Goal: Task Accomplishment & Management: Use online tool/utility

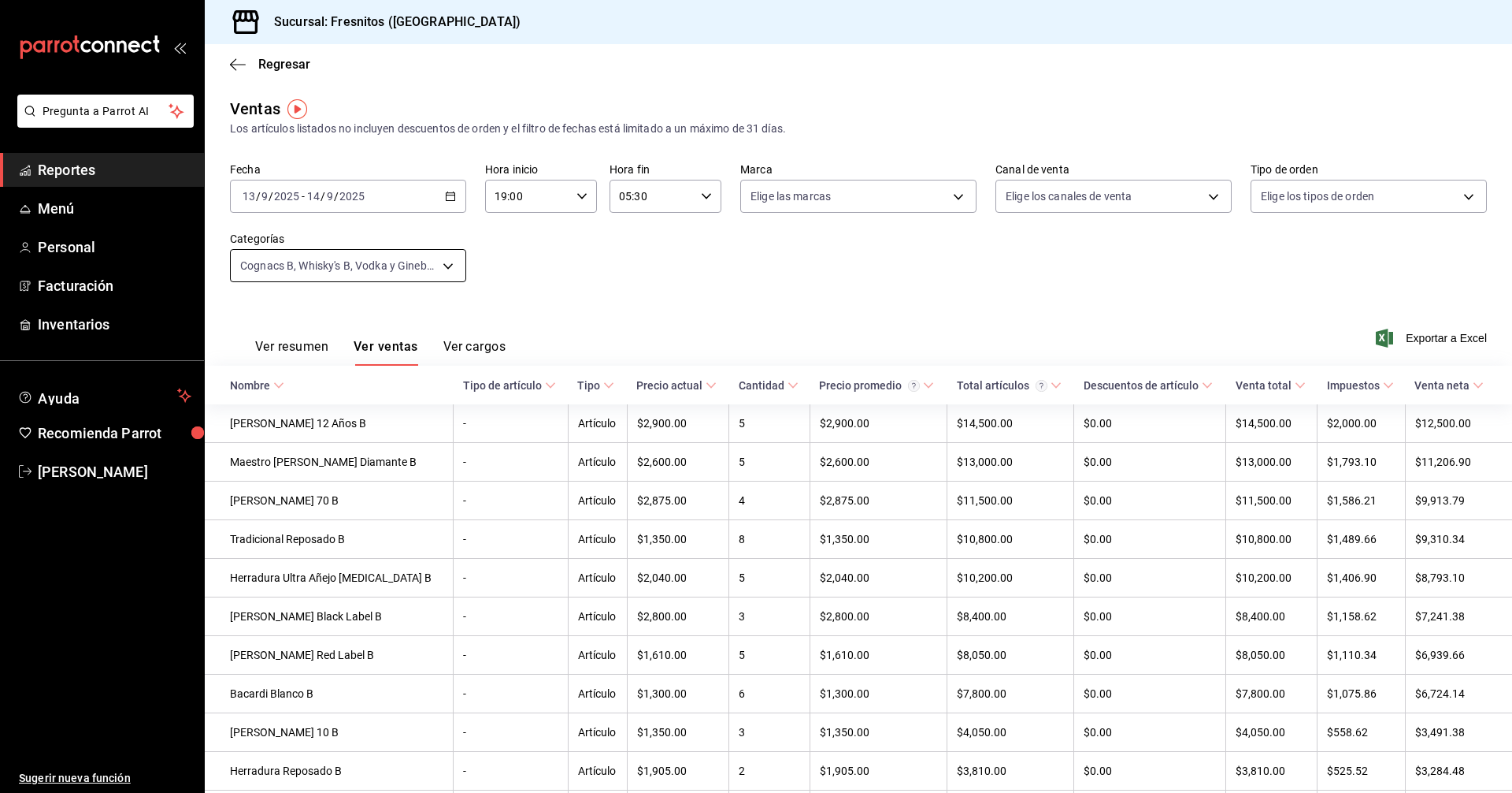
click at [449, 262] on body "Pregunta a Parrot AI Reportes Menú Personal Facturación Inventarios Ayuda Recom…" at bounding box center [756, 396] width 1512 height 793
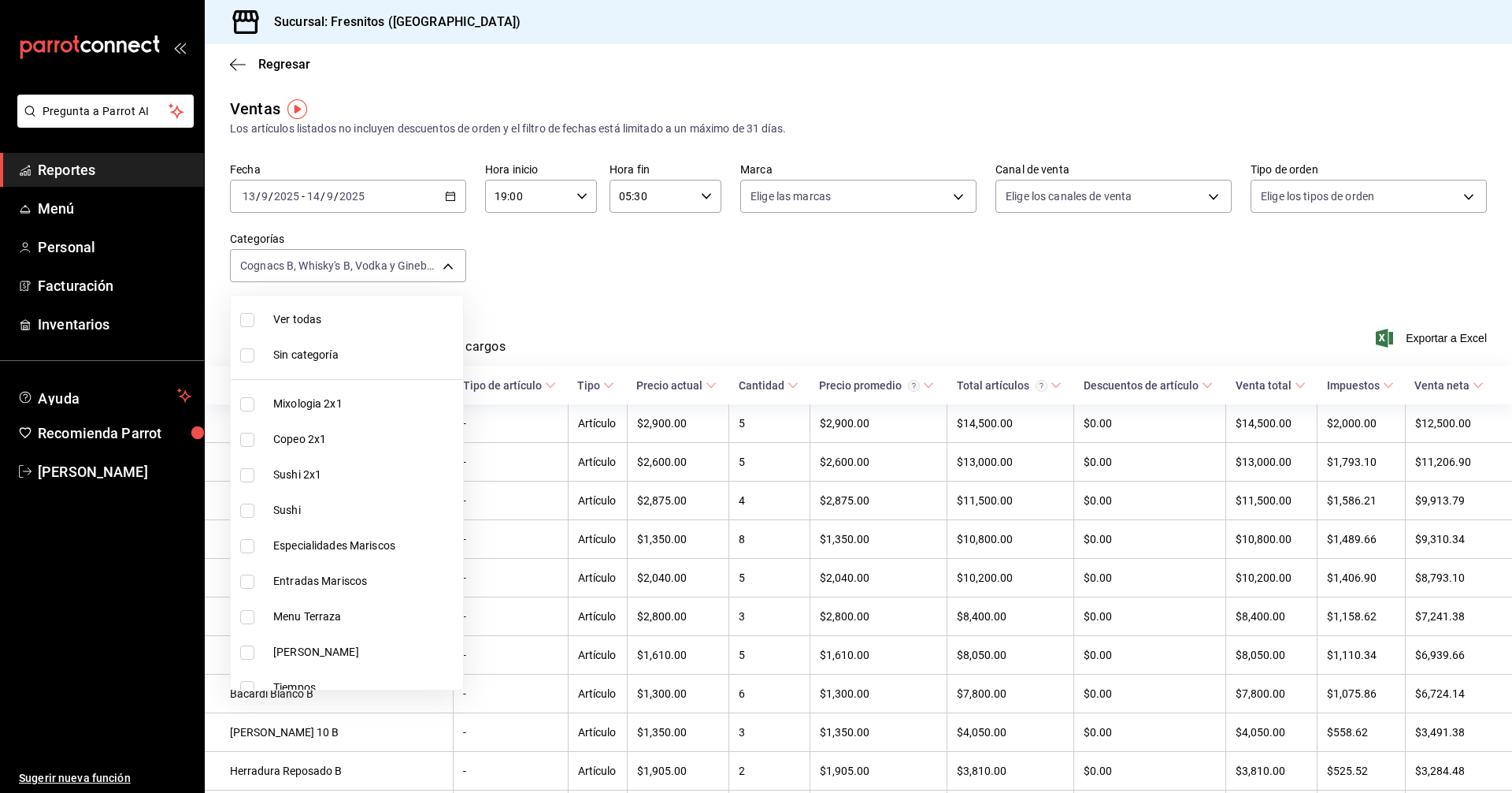
click at [628, 258] on div at bounding box center [756, 396] width 1512 height 793
click at [446, 263] on body "Pregunta a Parrot AI Reportes Menú Personal Facturación Inventarios Ayuda Recom…" at bounding box center [756, 396] width 1512 height 793
click at [578, 259] on div at bounding box center [756, 396] width 1512 height 793
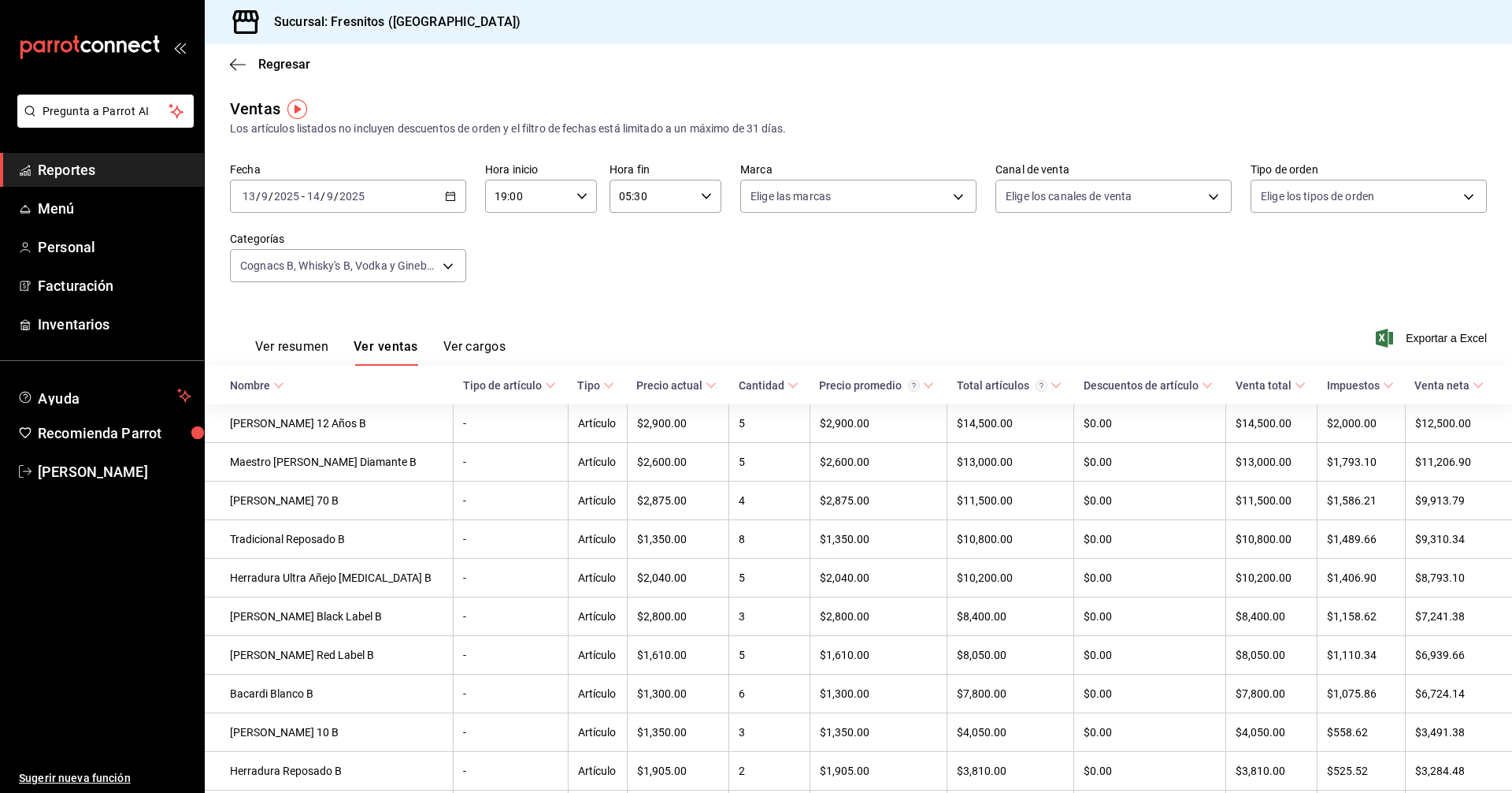
click at [577, 259] on div at bounding box center [756, 396] width 1512 height 793
click at [577, 258] on div "Ver todas Sin categoría Mixologia 2x1 Copeo 2x1 Sushi 2x1 Sushi Especialidades …" at bounding box center [756, 396] width 1512 height 793
click at [576, 258] on div "Fecha [DATE] [DATE] - [DATE] [DATE] Hora inicio 19:00 Hora inicio Hora fin 05:3…" at bounding box center [858, 231] width 1257 height 139
click at [576, 257] on div "Fecha [DATE] [DATE] - [DATE] [DATE] Hora inicio 19:00 Hora inicio Hora fin 05:3…" at bounding box center [858, 231] width 1257 height 139
click at [574, 257] on div "Fecha [DATE] [DATE] - [DATE] [DATE] Hora inicio 19:00 Hora inicio Hora fin 05:3…" at bounding box center [858, 231] width 1257 height 139
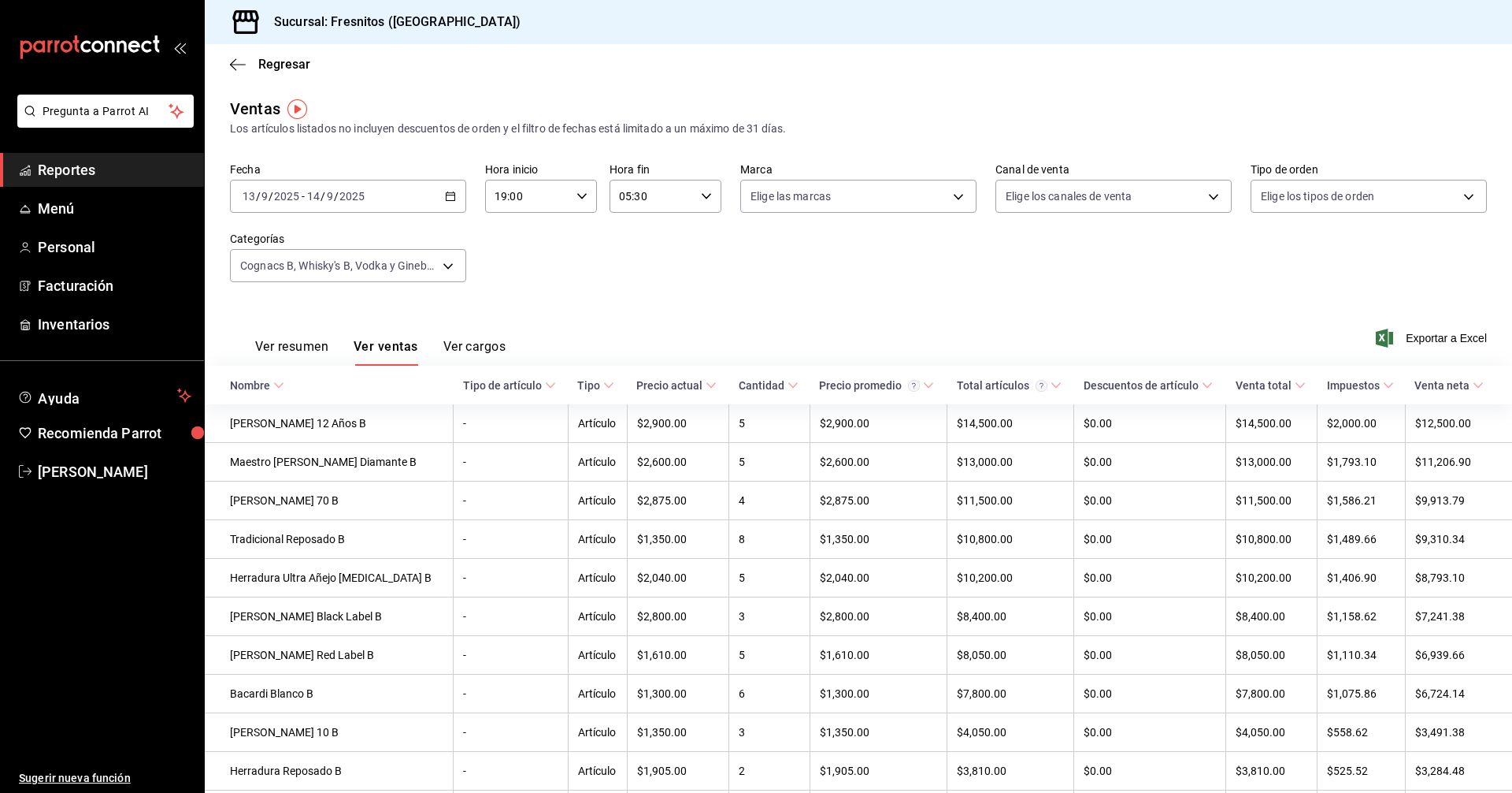
click at [831, 36] on div "Sucursal: Fresnitos ([GEOGRAPHIC_DATA])" at bounding box center [858, 22] width 1307 height 44
click at [894, 101] on div "Ventas Los artículos listados no incluyen descuentos de orden y el filtro de fe…" at bounding box center [858, 117] width 1257 height 40
click at [876, 43] on div "Sucursal: Fresnitos (Hidalgo) Regresar Ventas Los artículos listados no incluye…" at bounding box center [858, 396] width 1307 height 793
click at [874, 42] on div "Sucursal: Fresnitos ([GEOGRAPHIC_DATA])" at bounding box center [858, 22] width 1307 height 44
click at [873, 41] on div "Sucursal: Fresnitos ([GEOGRAPHIC_DATA])" at bounding box center [858, 22] width 1307 height 44
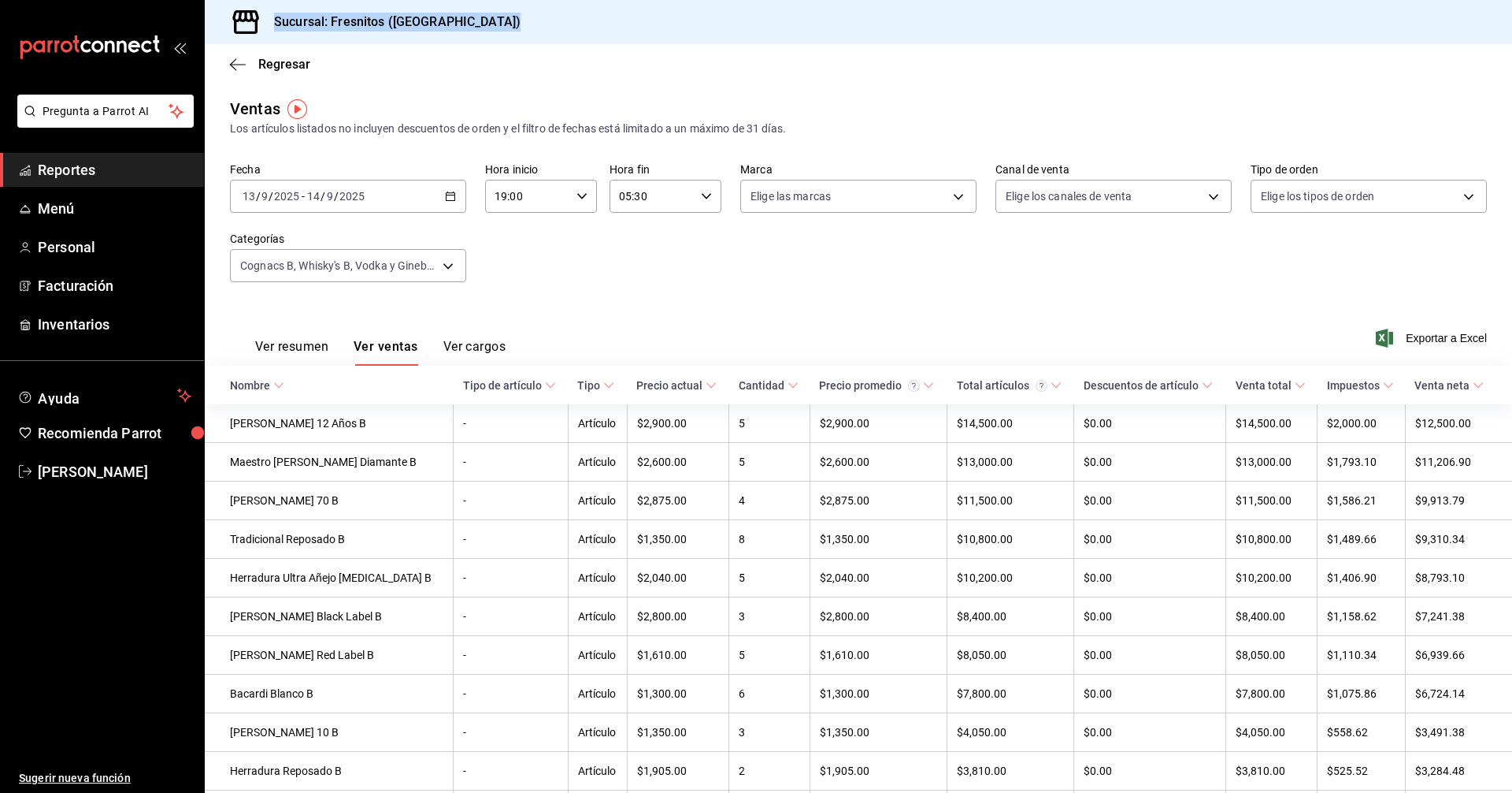
click at [871, 39] on div "Sucursal: Fresnitos ([GEOGRAPHIC_DATA])" at bounding box center [858, 22] width 1307 height 44
click at [451, 264] on body "Pregunta a Parrot AI Reportes Menú Personal Facturación Inventarios Ayuda Recom…" at bounding box center [756, 396] width 1512 height 793
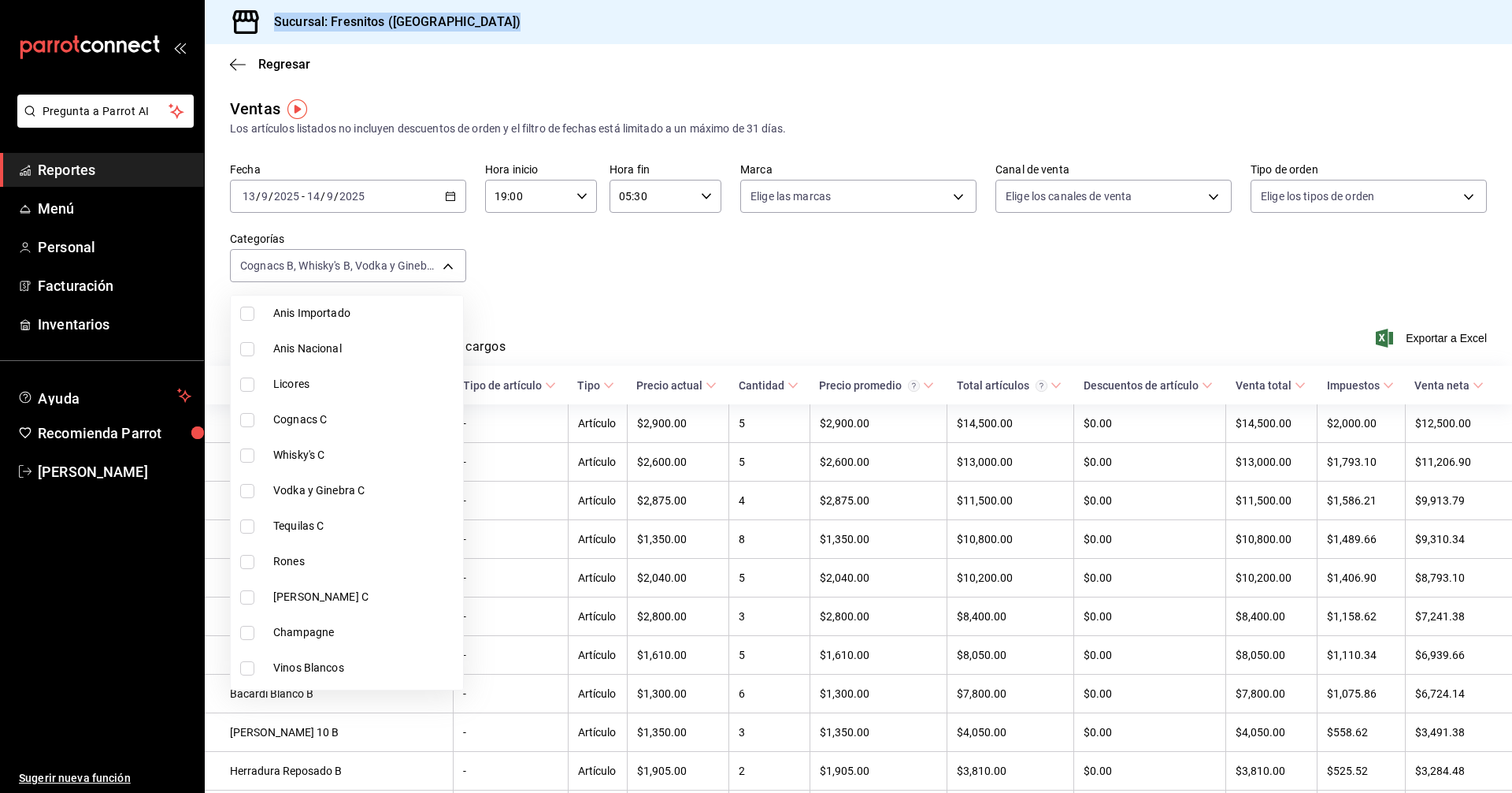
scroll to position [630, 0]
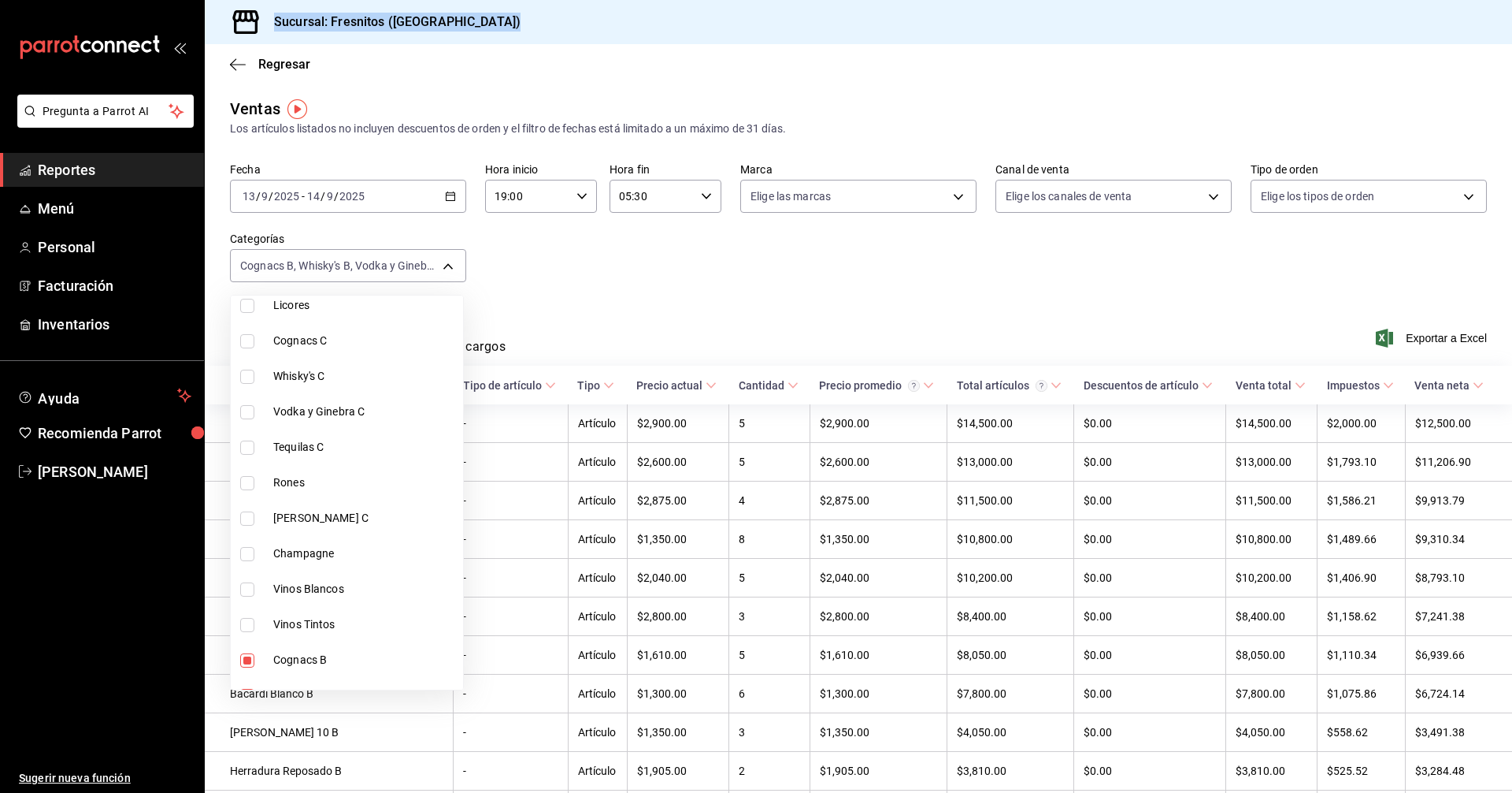
click at [249, 514] on input "checkbox" at bounding box center [248, 519] width 15 height 15
checkbox input "true"
type input "8177b495-df60-4113-b08c-653908154ba9,76abd854-f068-4c4e-9c24-079ae38a4d4b,28954…"
click at [772, 270] on div at bounding box center [756, 396] width 1512 height 793
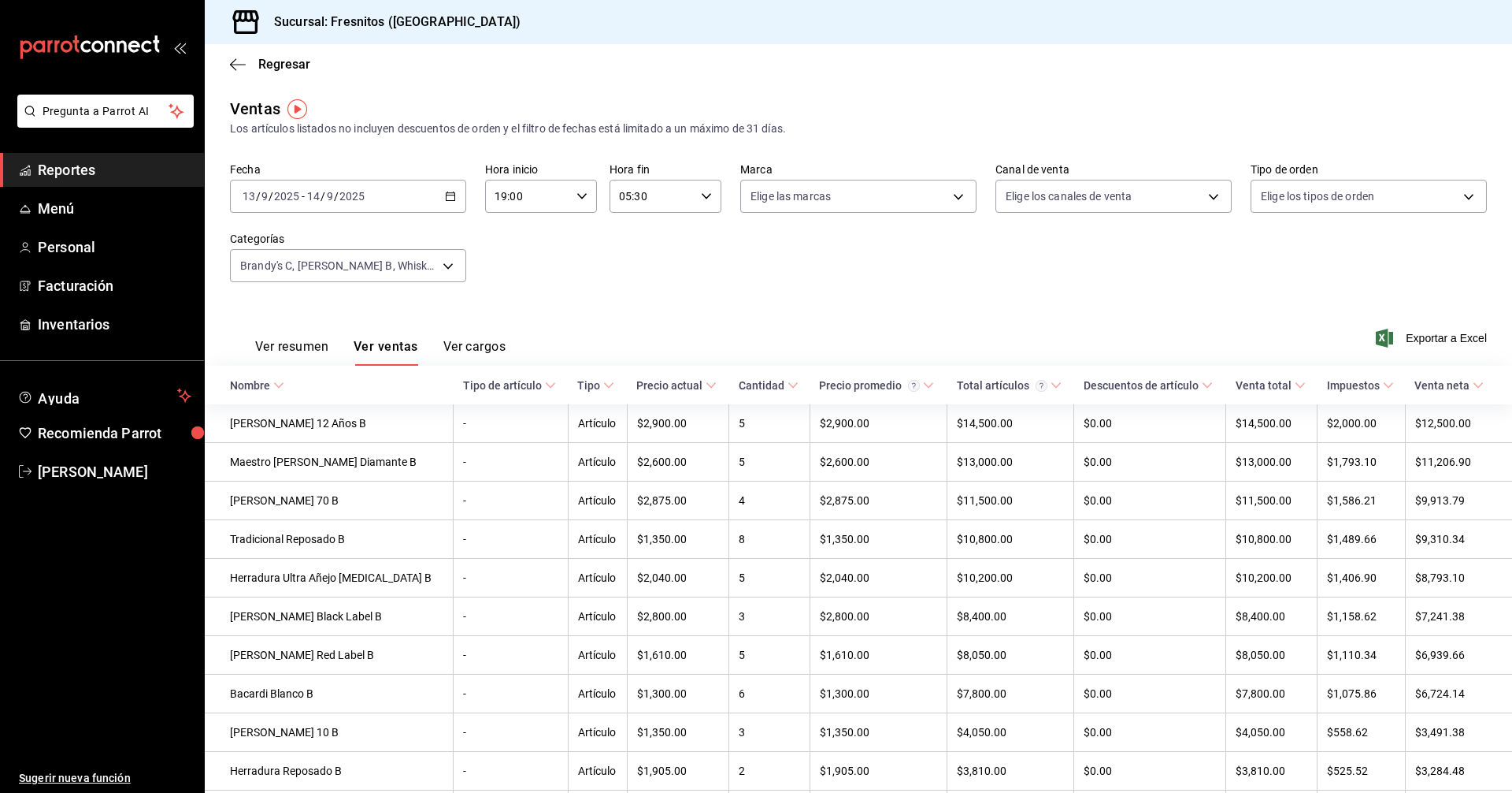
click at [1446, 338] on span "Exportar a Excel" at bounding box center [1432, 338] width 108 height 19
click at [444, 270] on body "Pregunta a Parrot AI Reportes Menú Personal Facturación Inventarios Ayuda Recom…" at bounding box center [756, 396] width 1512 height 793
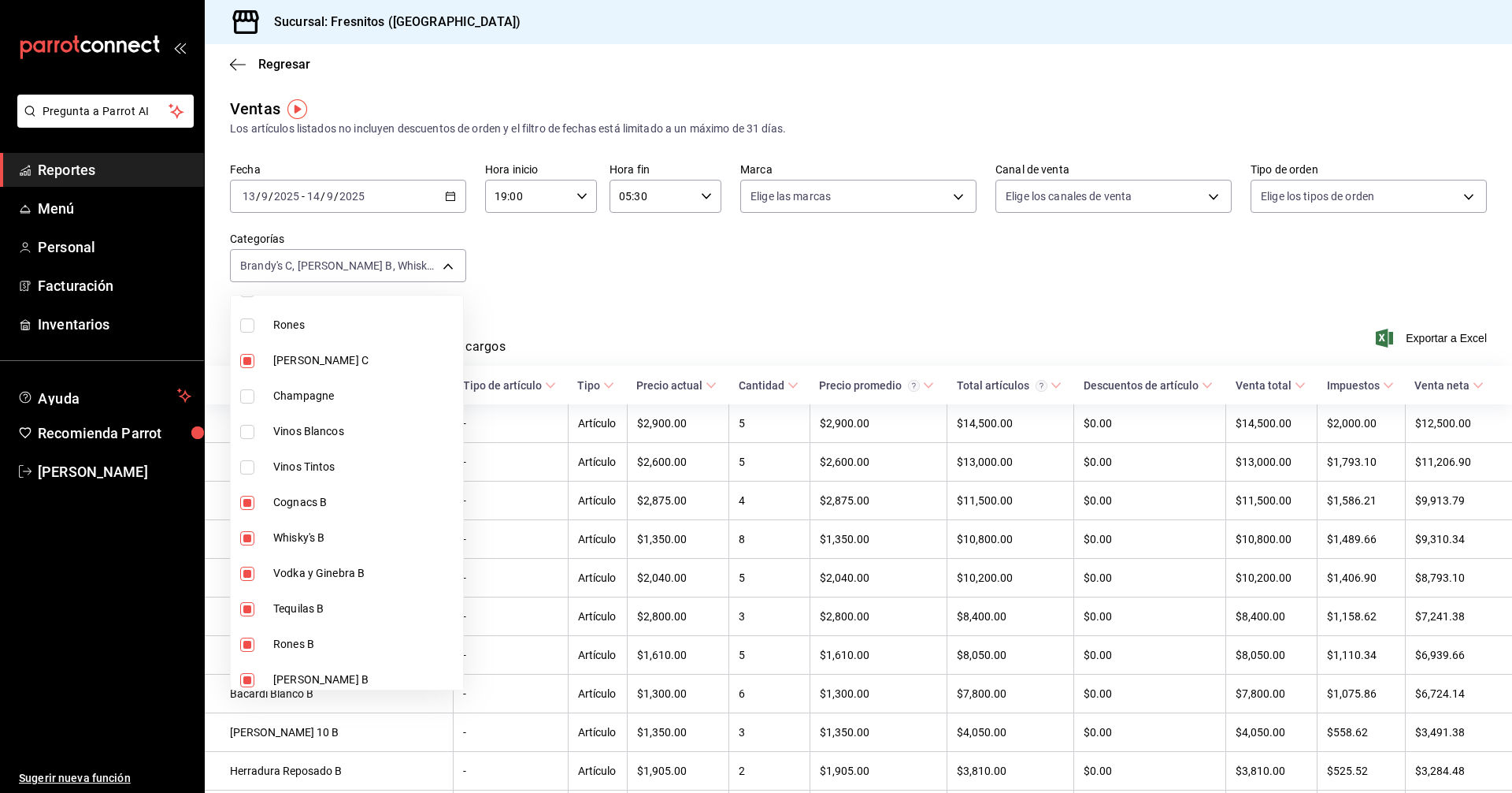
scroll to position [709, 0]
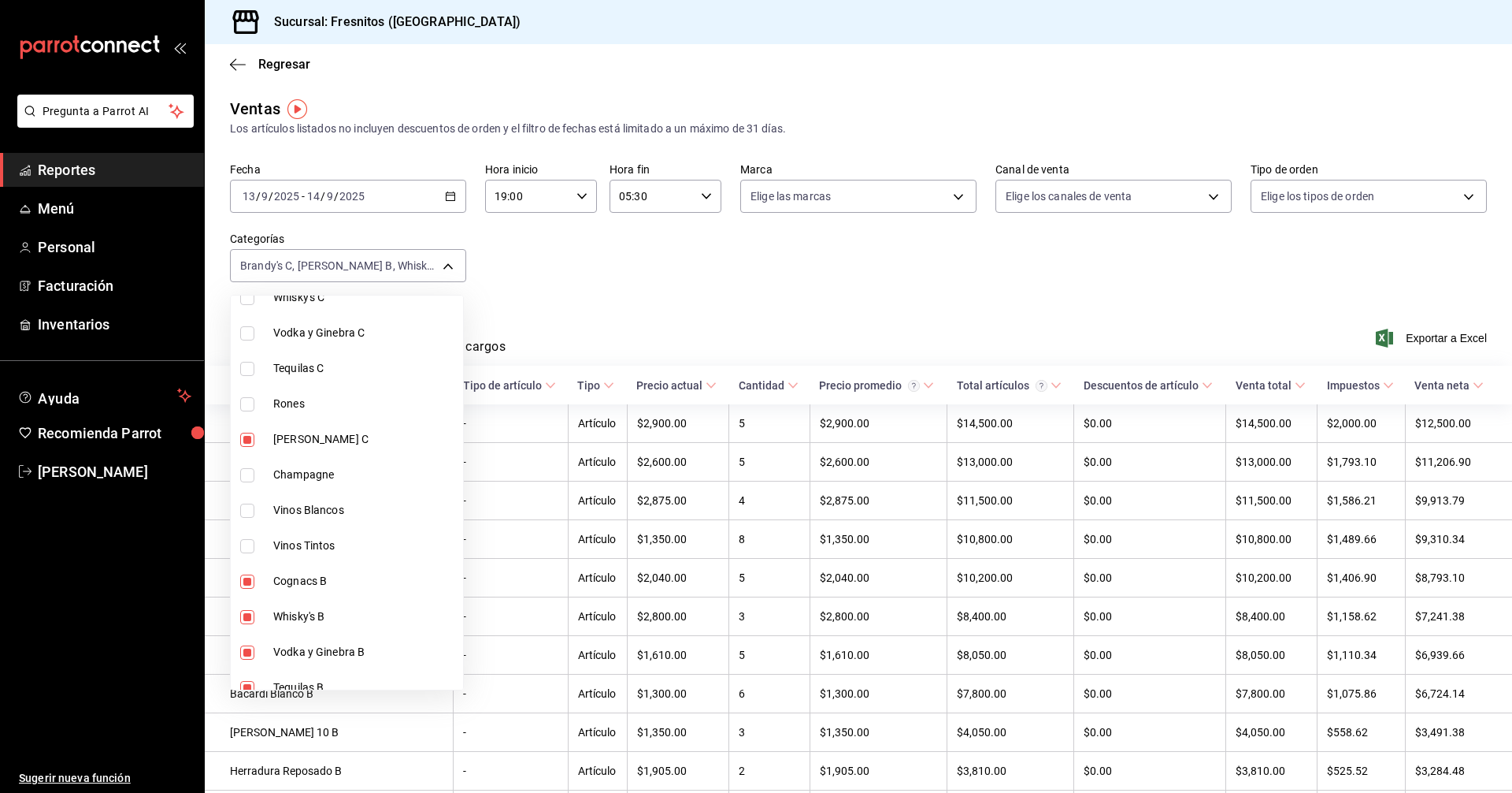
click at [247, 404] on input "checkbox" at bounding box center [248, 404] width 15 height 15
checkbox input "true"
type input "8177b495-df60-4113-b08c-653908154ba9,76abd854-f068-4c4e-9c24-079ae38a4d4b,28954…"
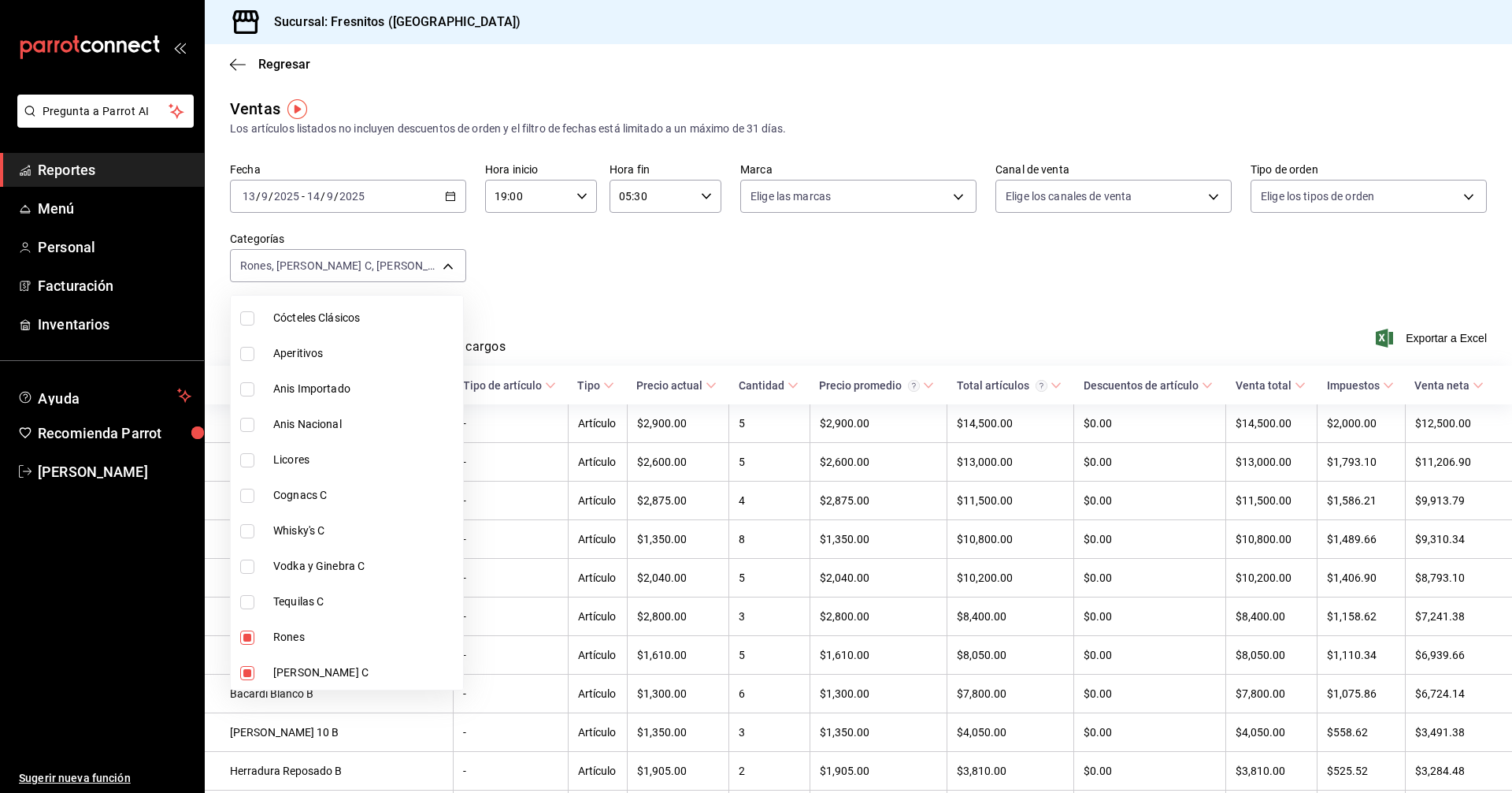
scroll to position [394, 0]
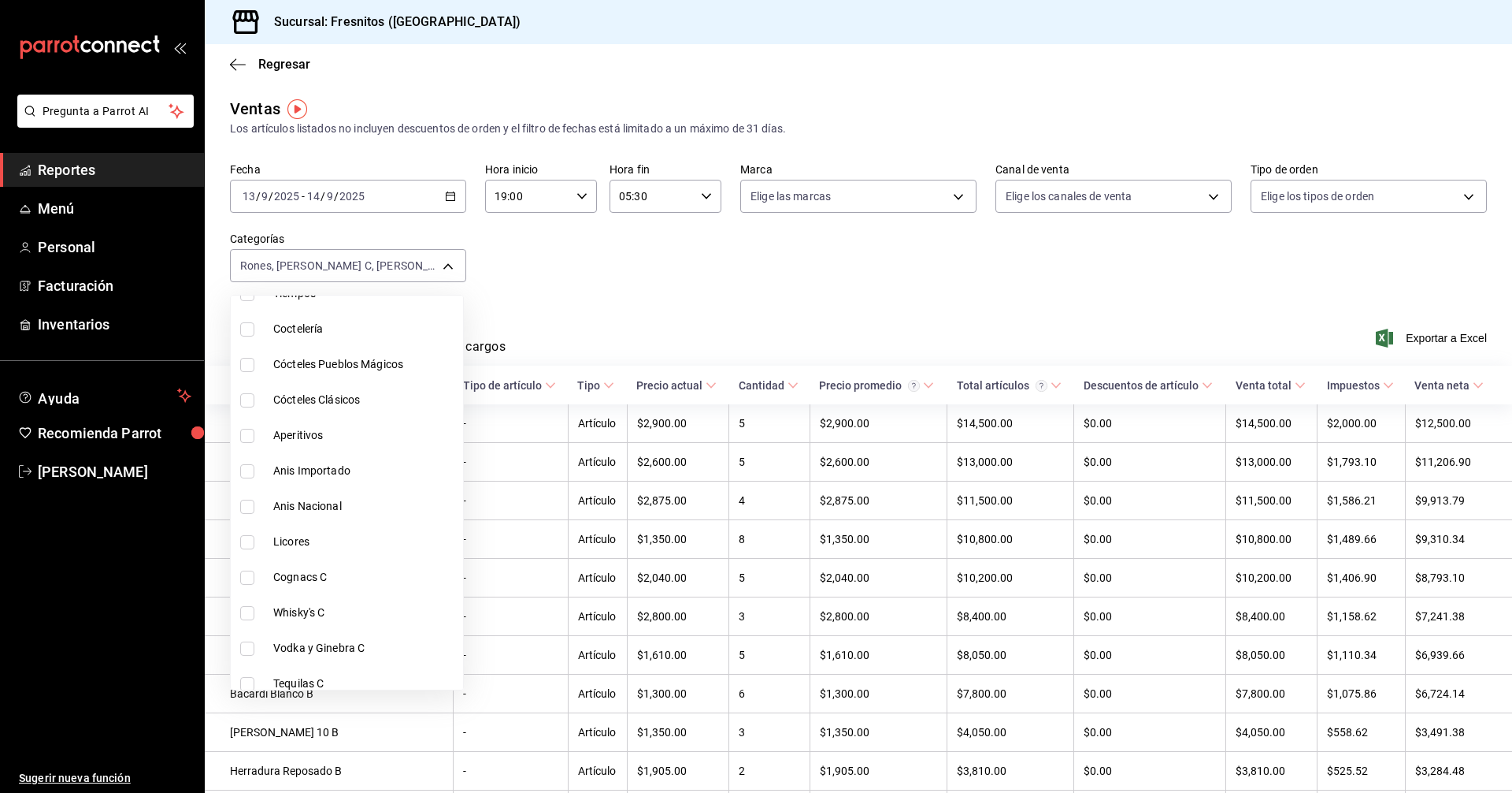
click at [727, 238] on div at bounding box center [756, 396] width 1512 height 793
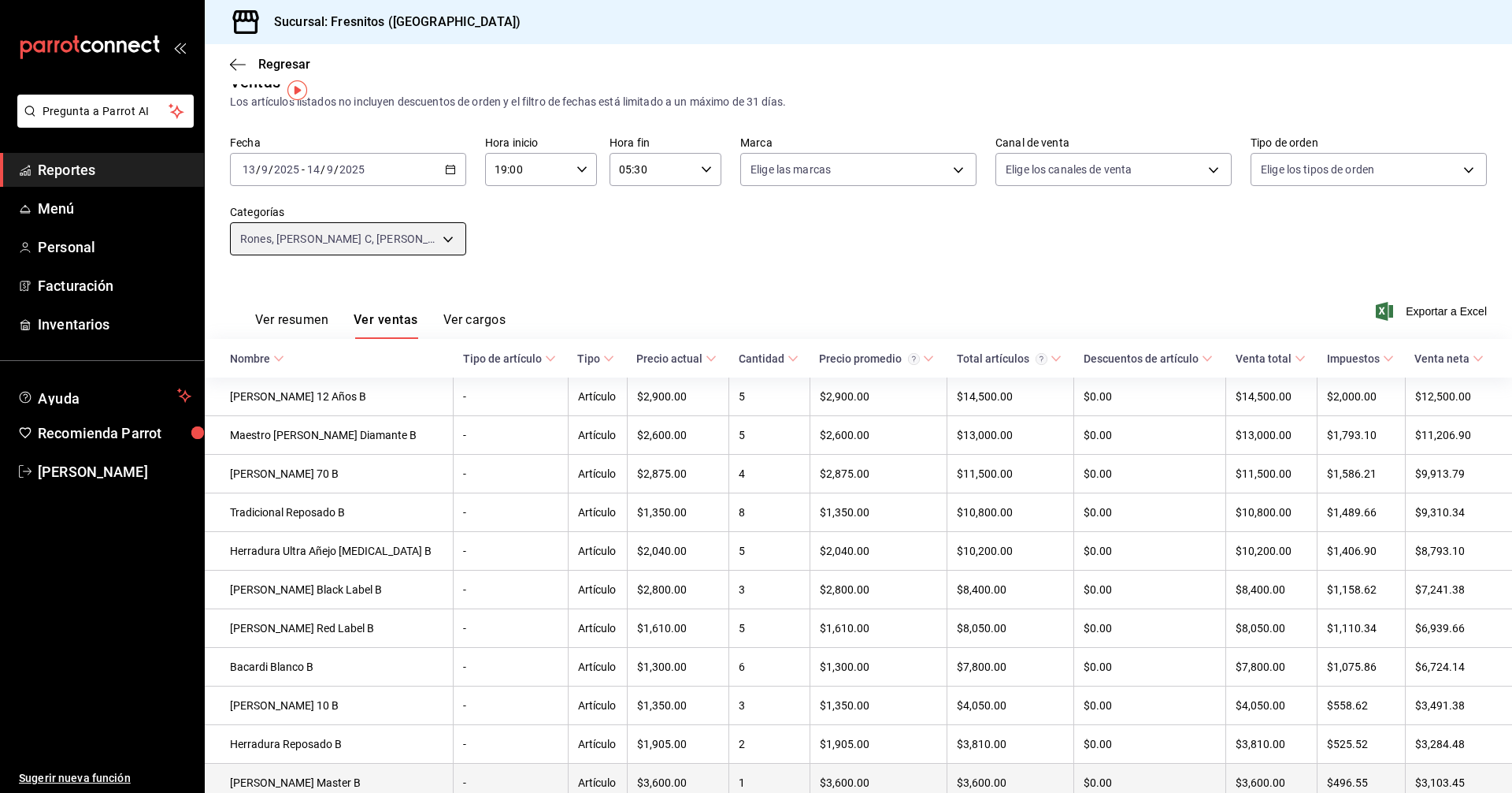
scroll to position [0, 0]
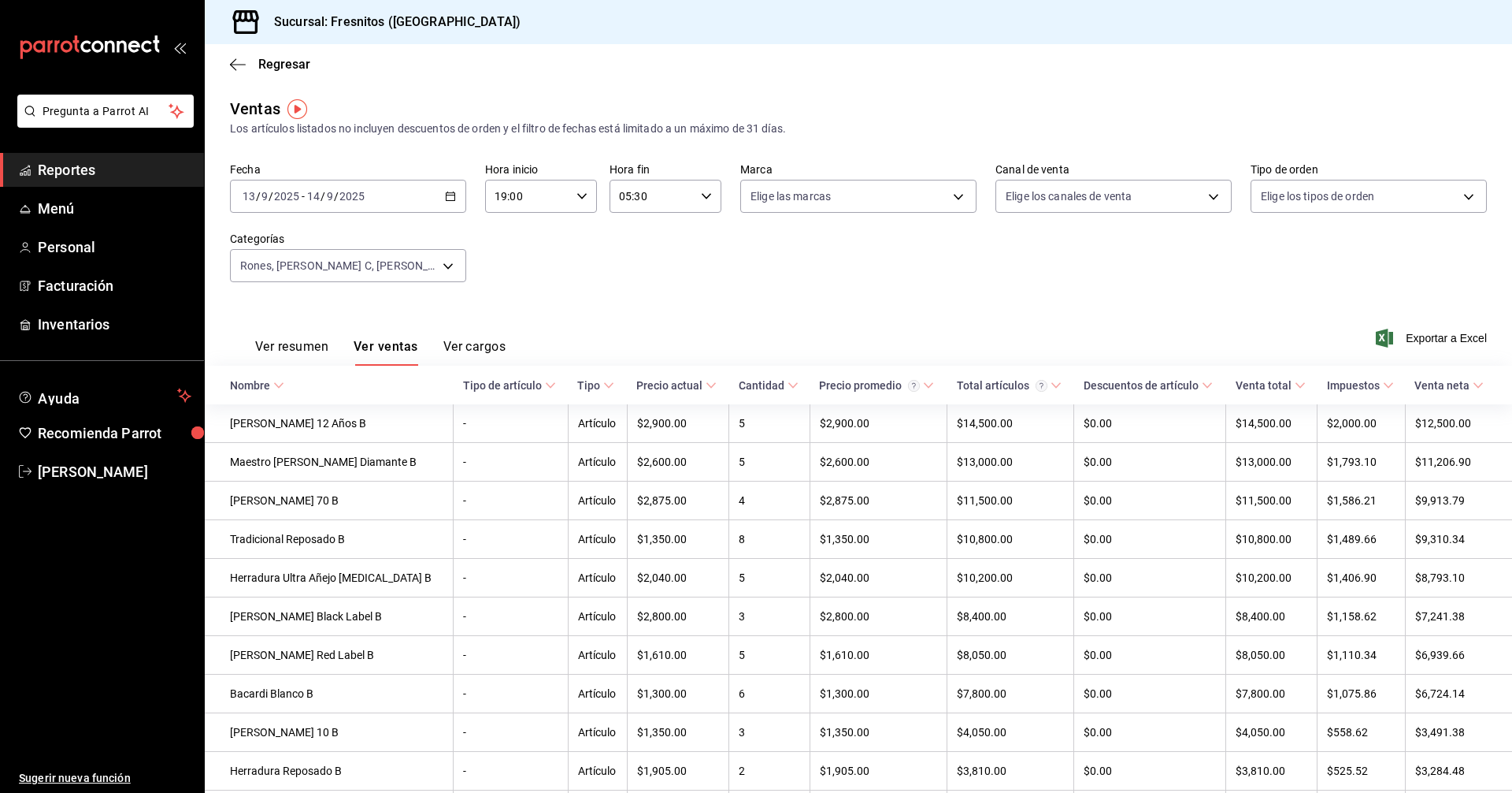
click at [280, 386] on \(Stroke\) at bounding box center [279, 386] width 9 height 5
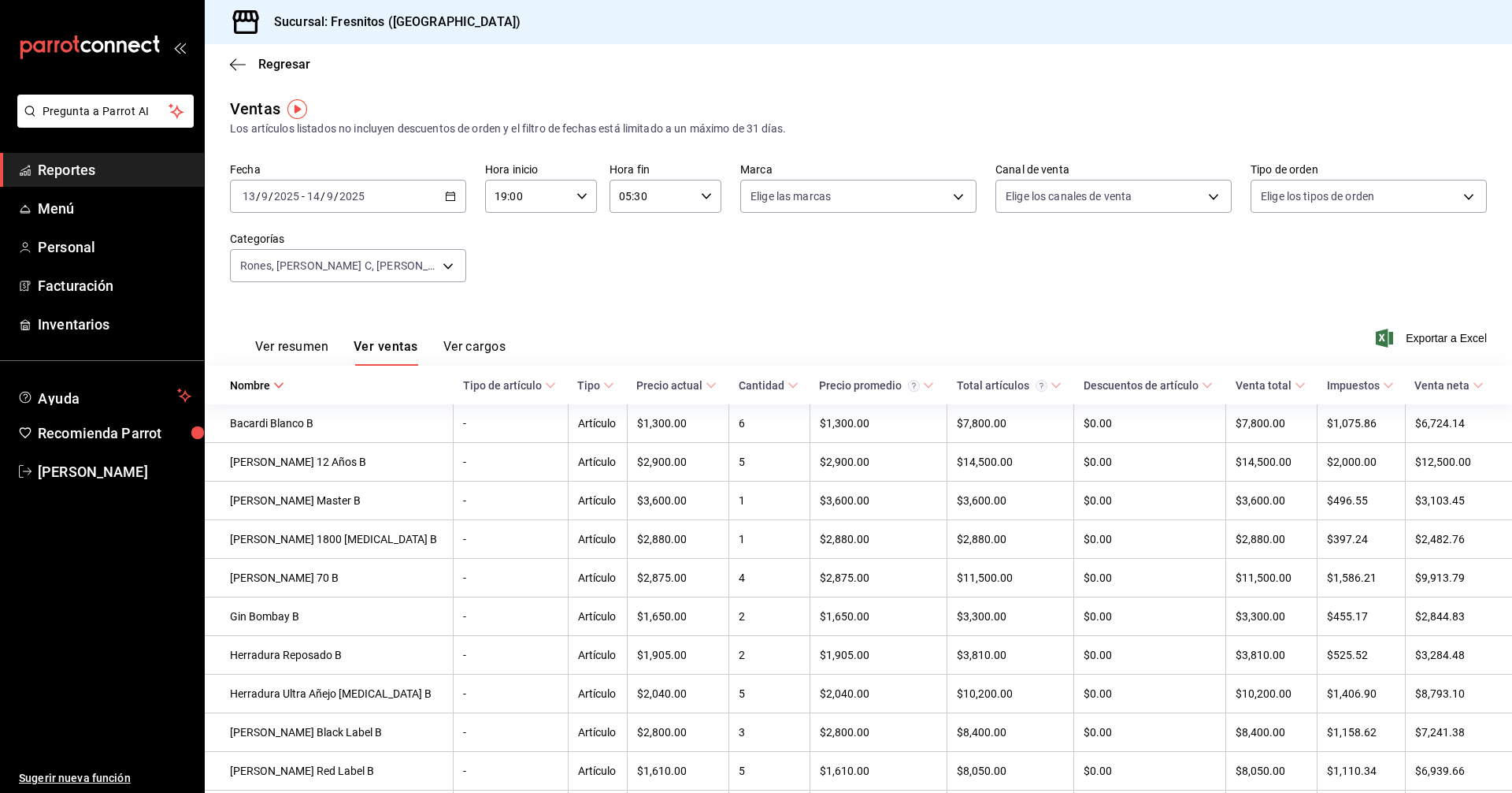
click at [280, 386] on \(Stroke\) at bounding box center [279, 386] width 9 height 5
click at [280, 386] on icon at bounding box center [279, 385] width 11 height 11
click at [452, 194] on icon "button" at bounding box center [451, 196] width 11 height 11
click at [577, 196] on icon "button" at bounding box center [582, 196] width 11 height 11
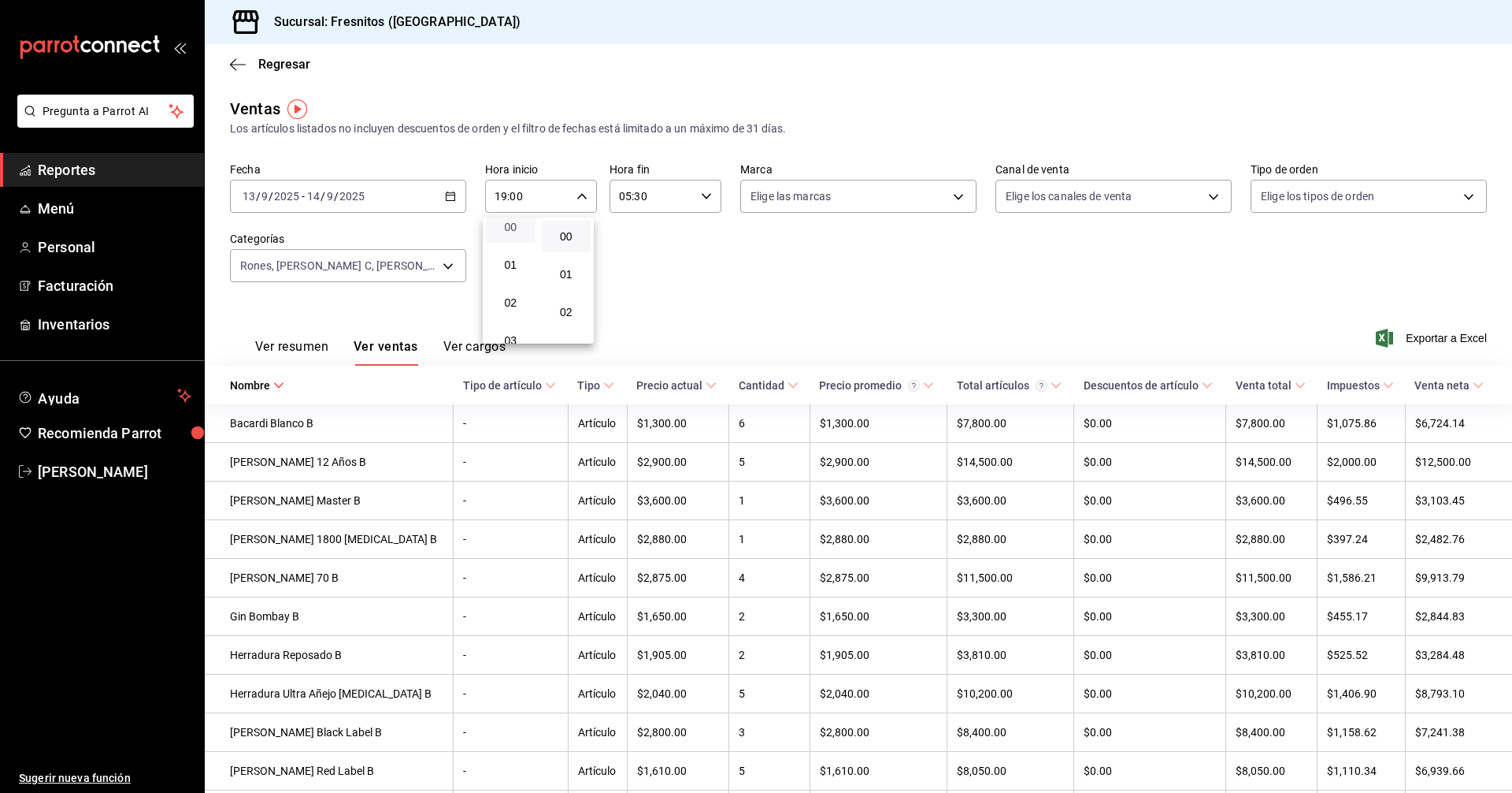
click at [508, 220] on span "00" at bounding box center [511, 227] width 31 height 13
type input "00:00"
click at [702, 192] on div at bounding box center [756, 396] width 1512 height 793
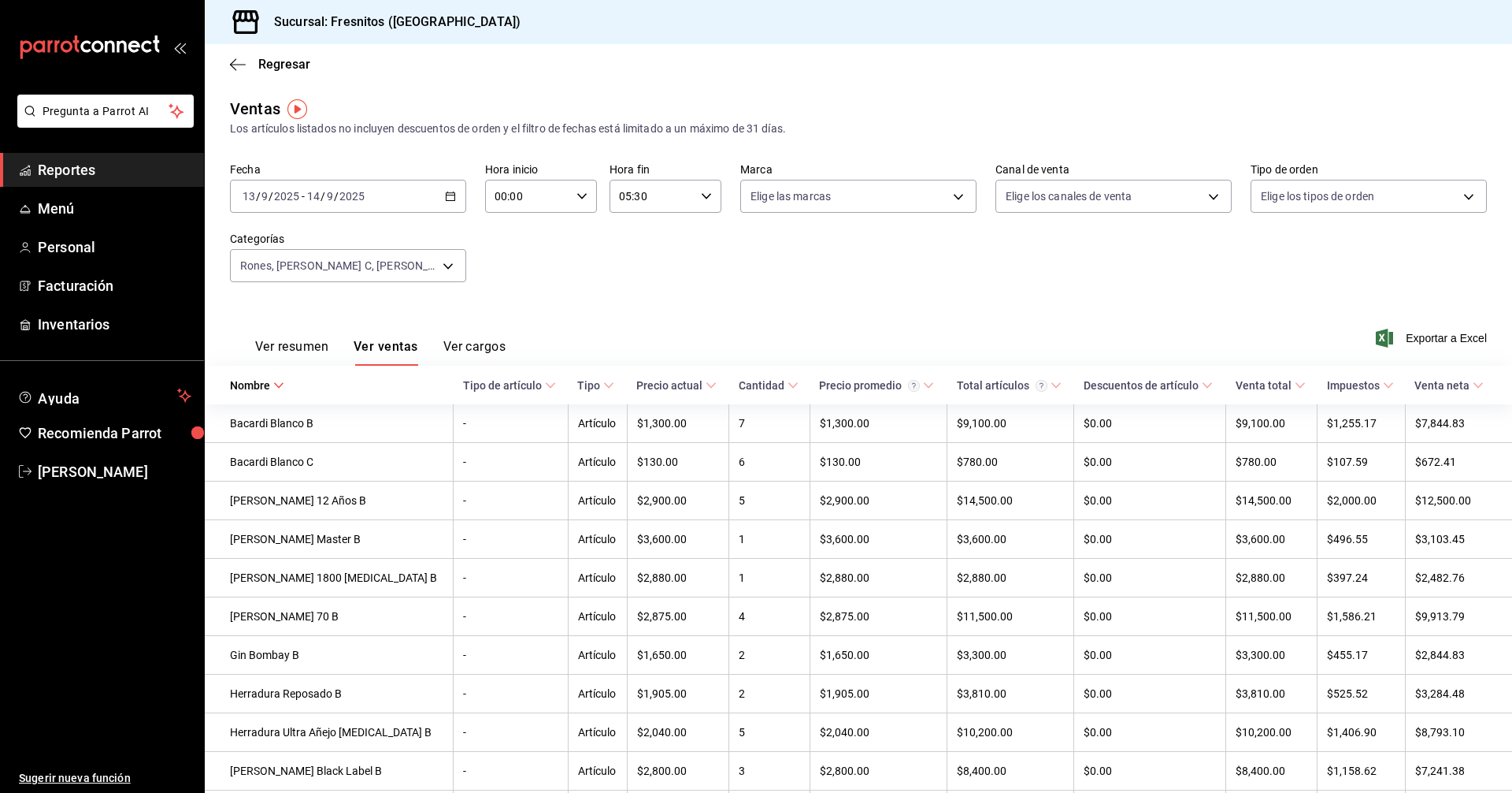
click at [703, 198] on icon "button" at bounding box center [707, 196] width 11 height 11
click at [646, 231] on span "00" at bounding box center [634, 237] width 31 height 13
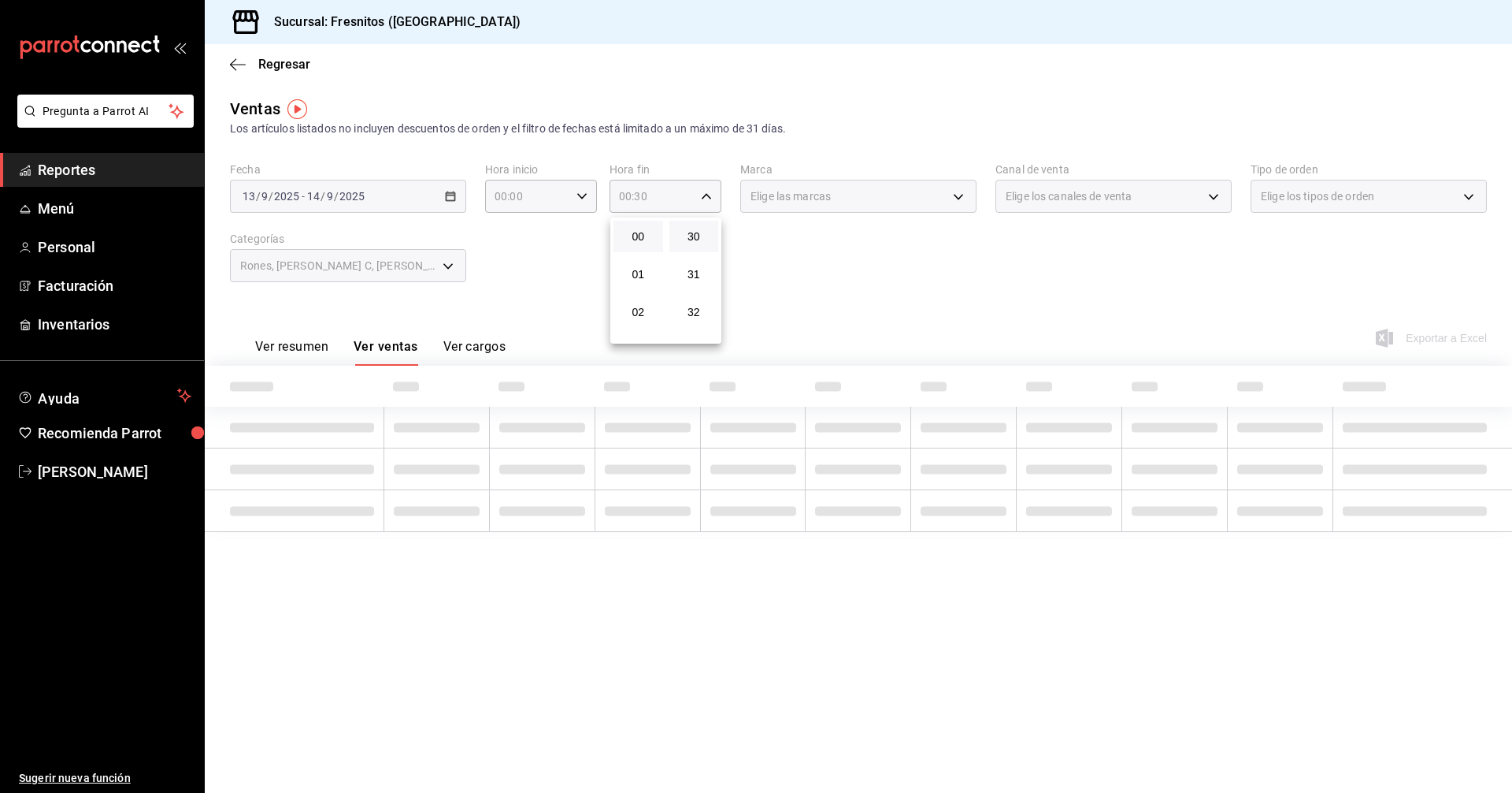
click at [697, 230] on button "30" at bounding box center [694, 236] width 49 height 31
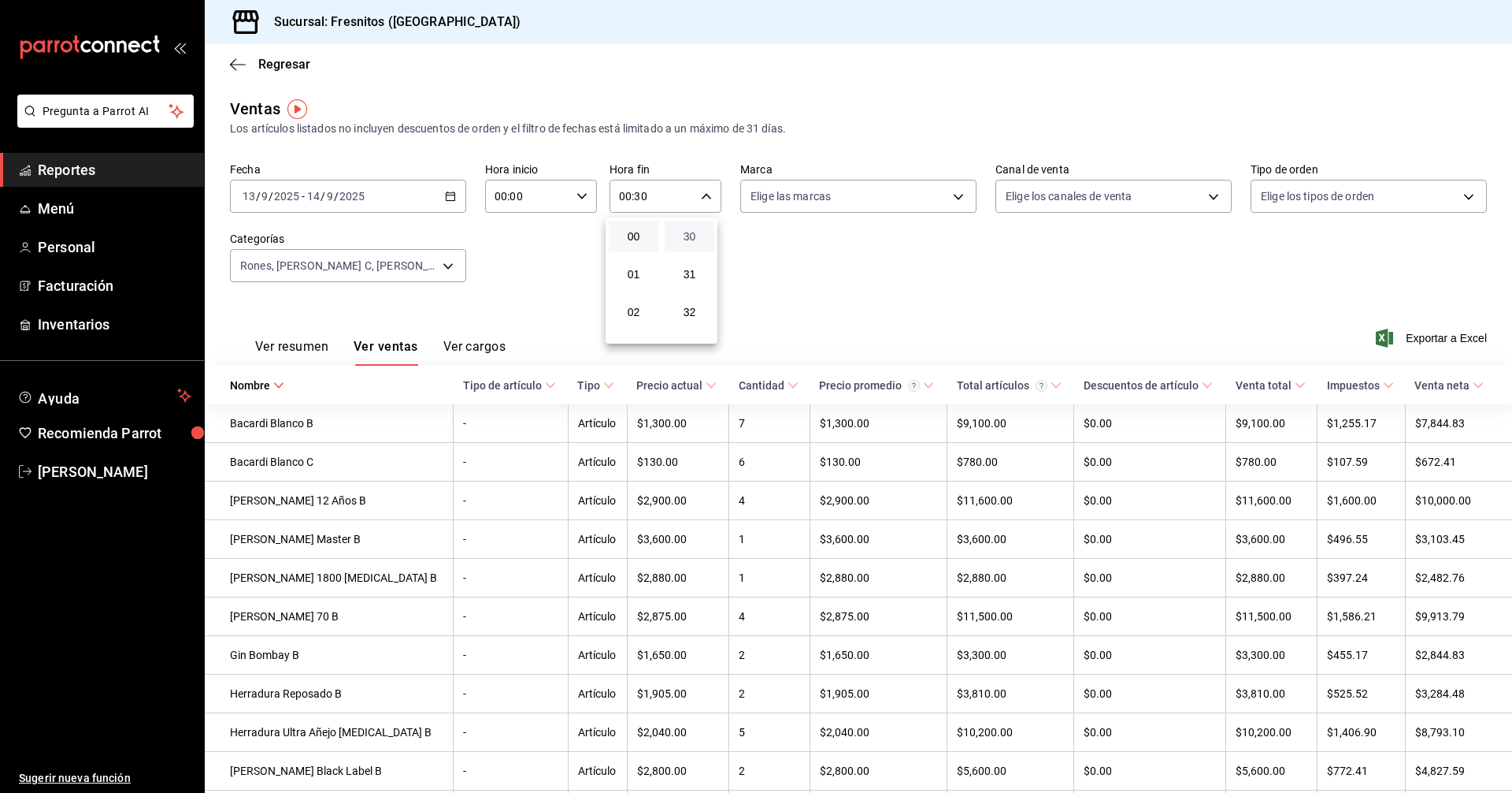
click at [694, 236] on span "30" at bounding box center [689, 237] width 31 height 13
drag, startPoint x: 692, startPoint y: 233, endPoint x: 719, endPoint y: 231, distance: 27.1
click at [690, 233] on span "00" at bounding box center [689, 237] width 31 height 13
type input "00:00"
click at [786, 238] on div at bounding box center [756, 396] width 1512 height 793
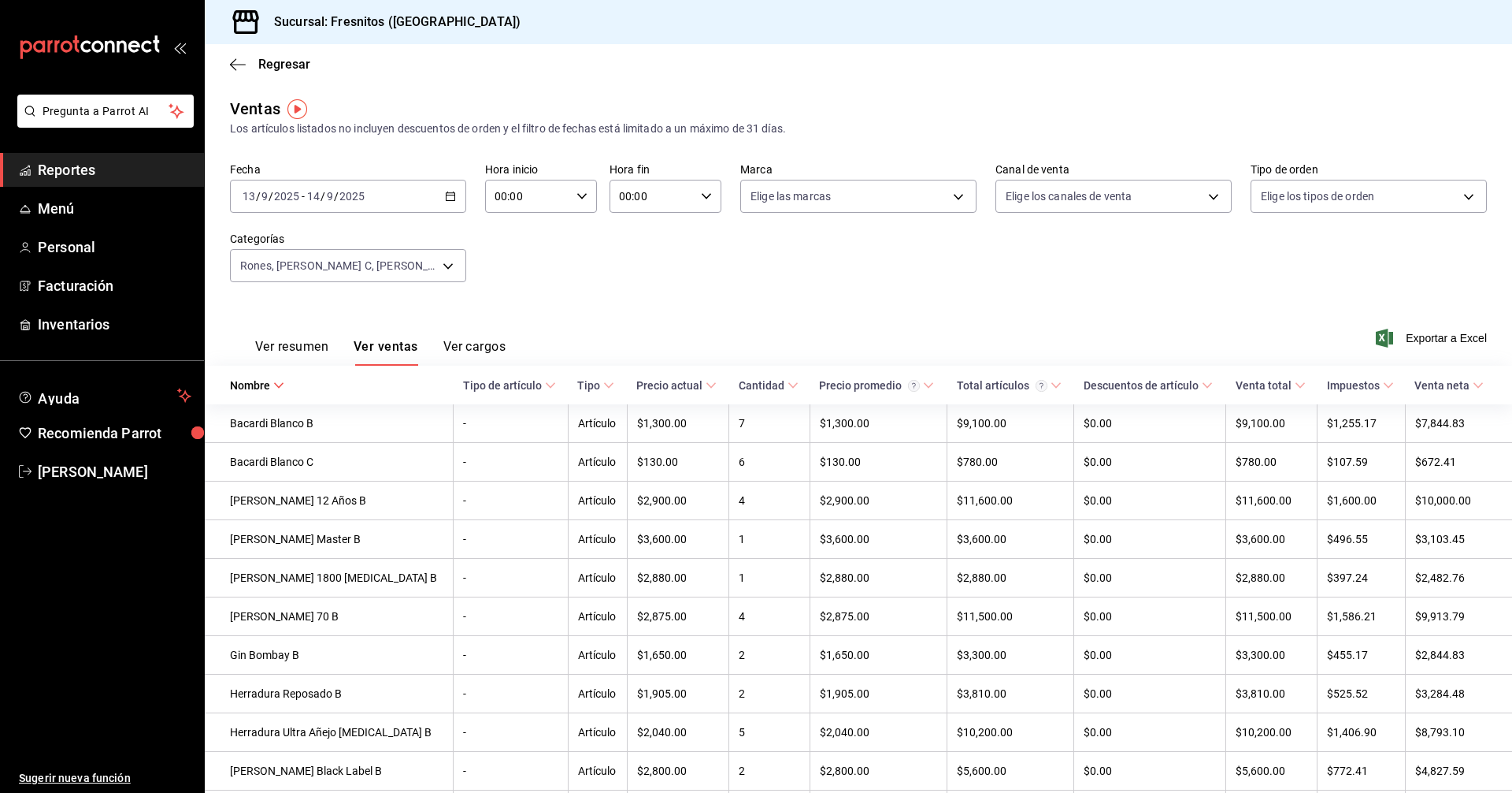
click at [451, 199] on icon "button" at bounding box center [451, 196] width 11 height 11
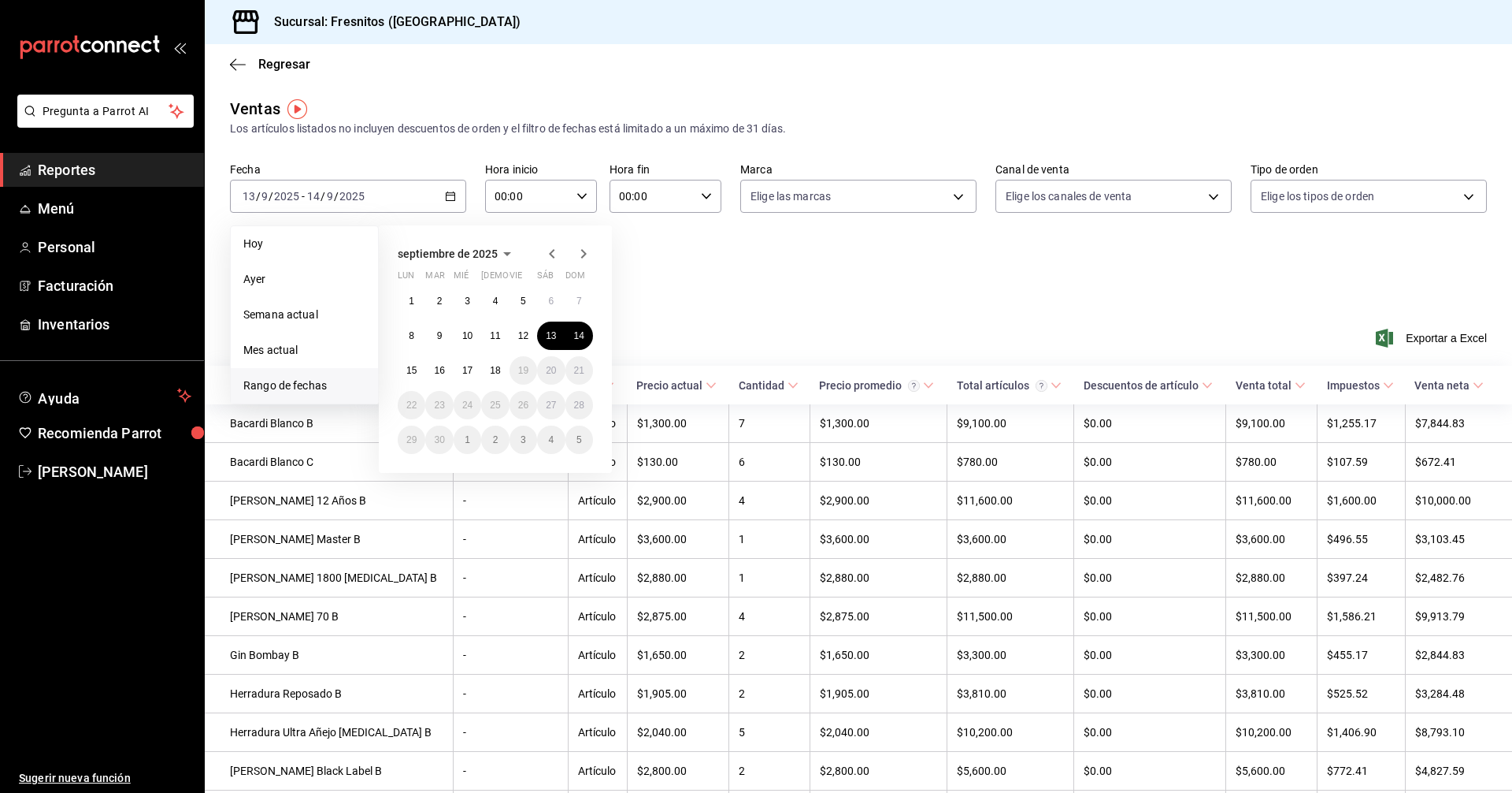
click at [59, 175] on span "Reportes" at bounding box center [114, 169] width 154 height 21
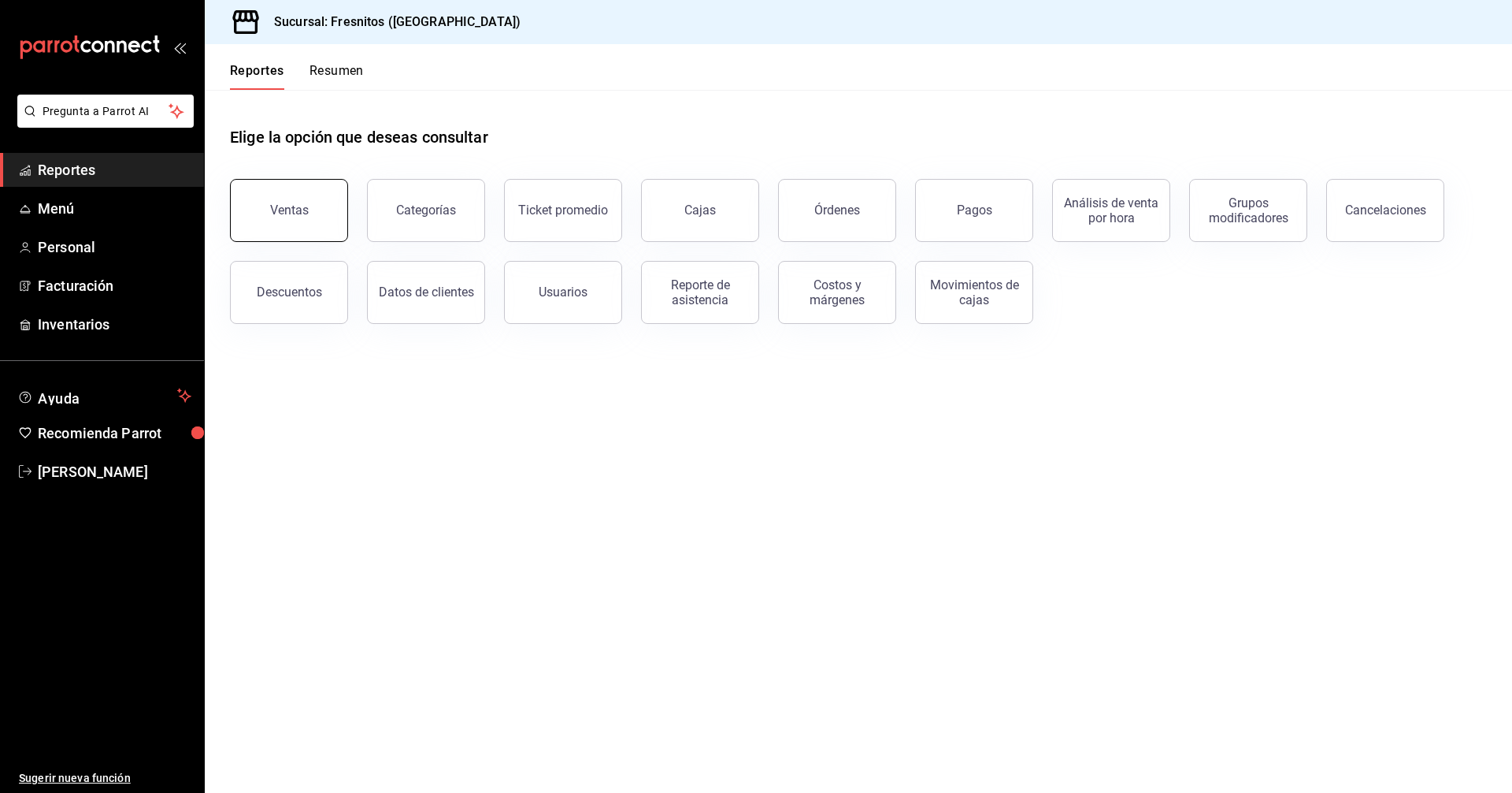
click at [317, 209] on button "Ventas" at bounding box center [289, 210] width 118 height 63
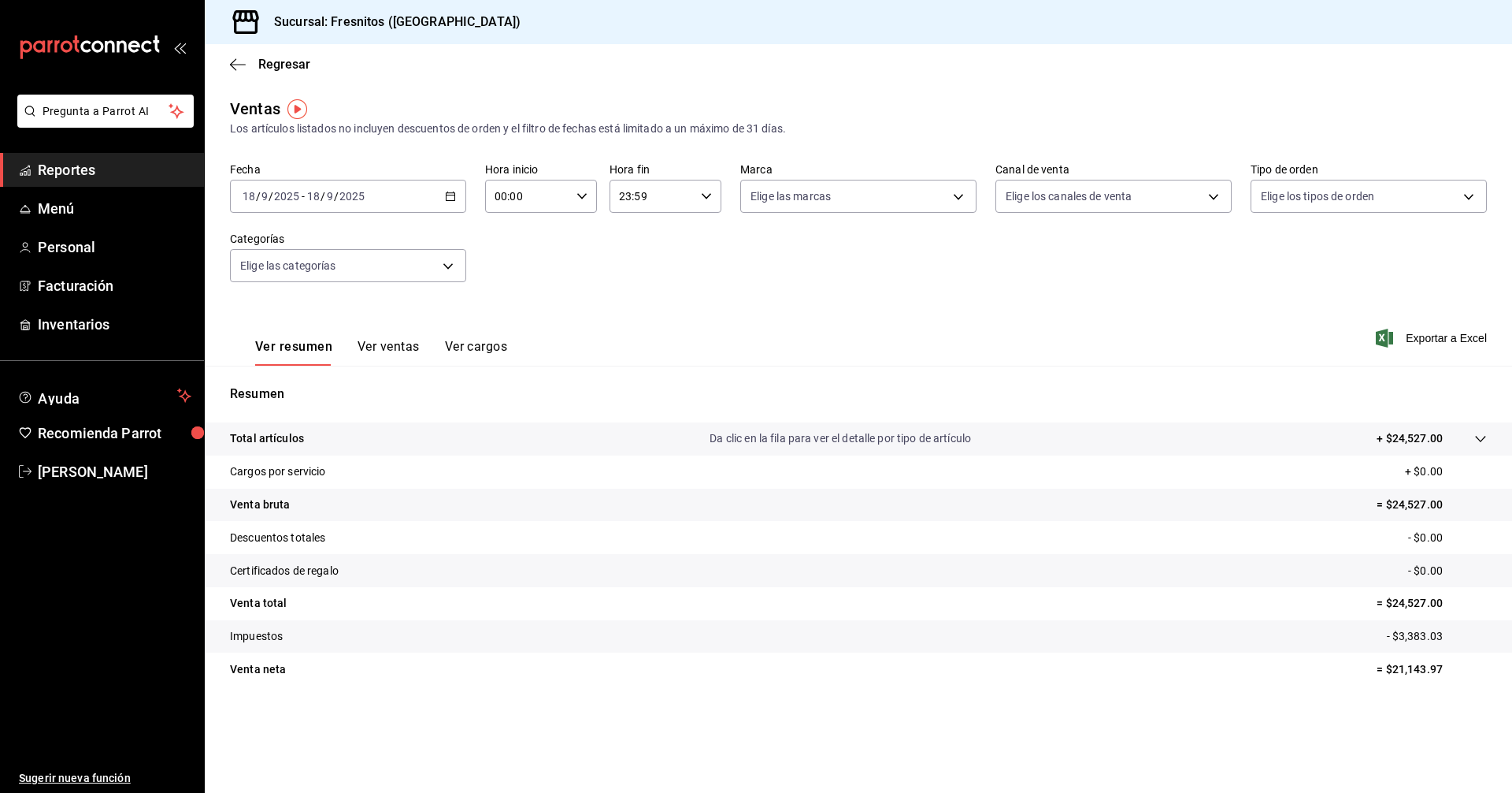
click at [449, 191] on icon "button" at bounding box center [451, 196] width 11 height 11
click at [290, 381] on span "Rango de fechas" at bounding box center [304, 386] width 122 height 16
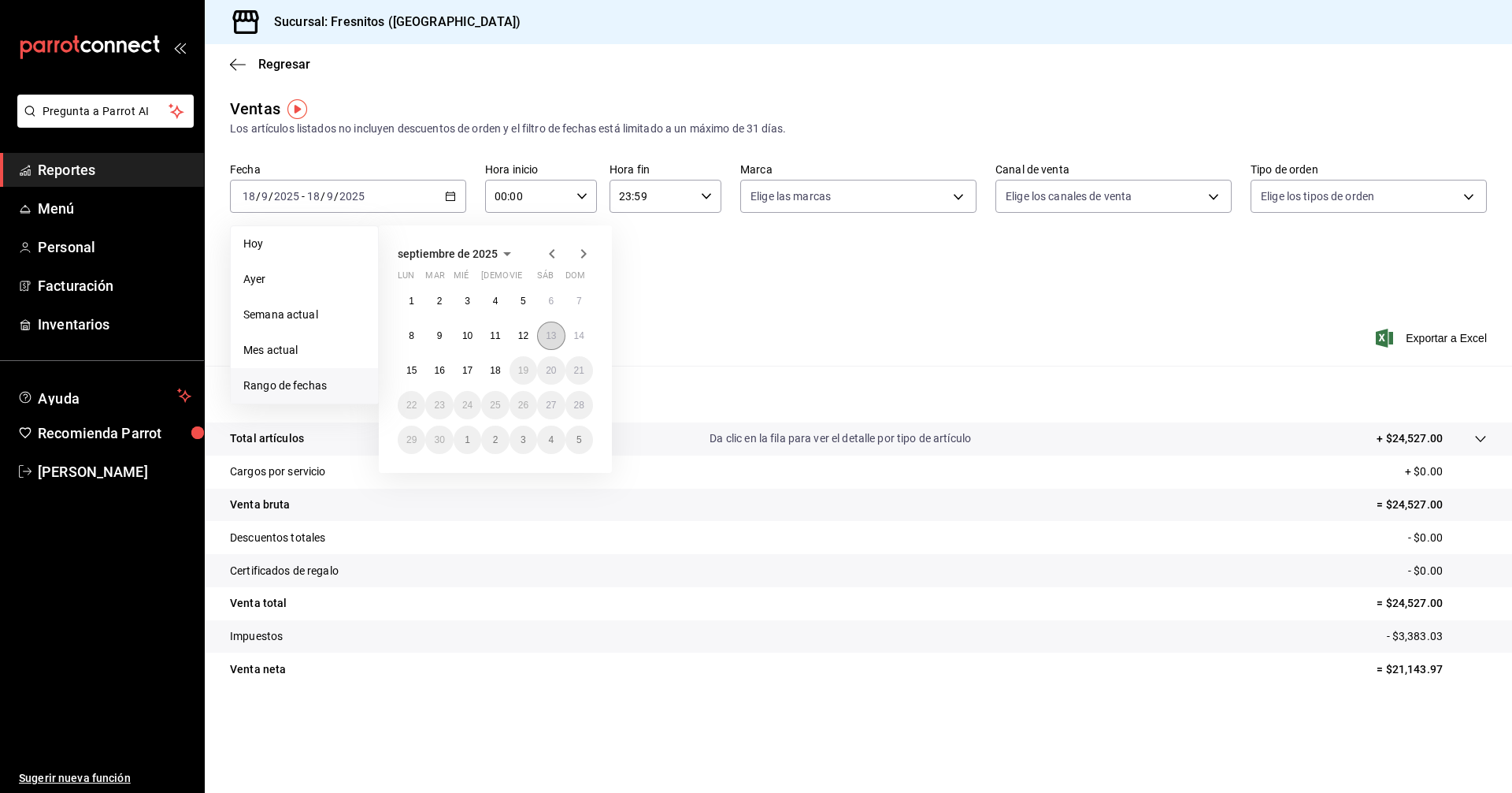
click at [543, 333] on button "13" at bounding box center [551, 335] width 27 height 28
click at [578, 328] on button "14" at bounding box center [580, 335] width 27 height 28
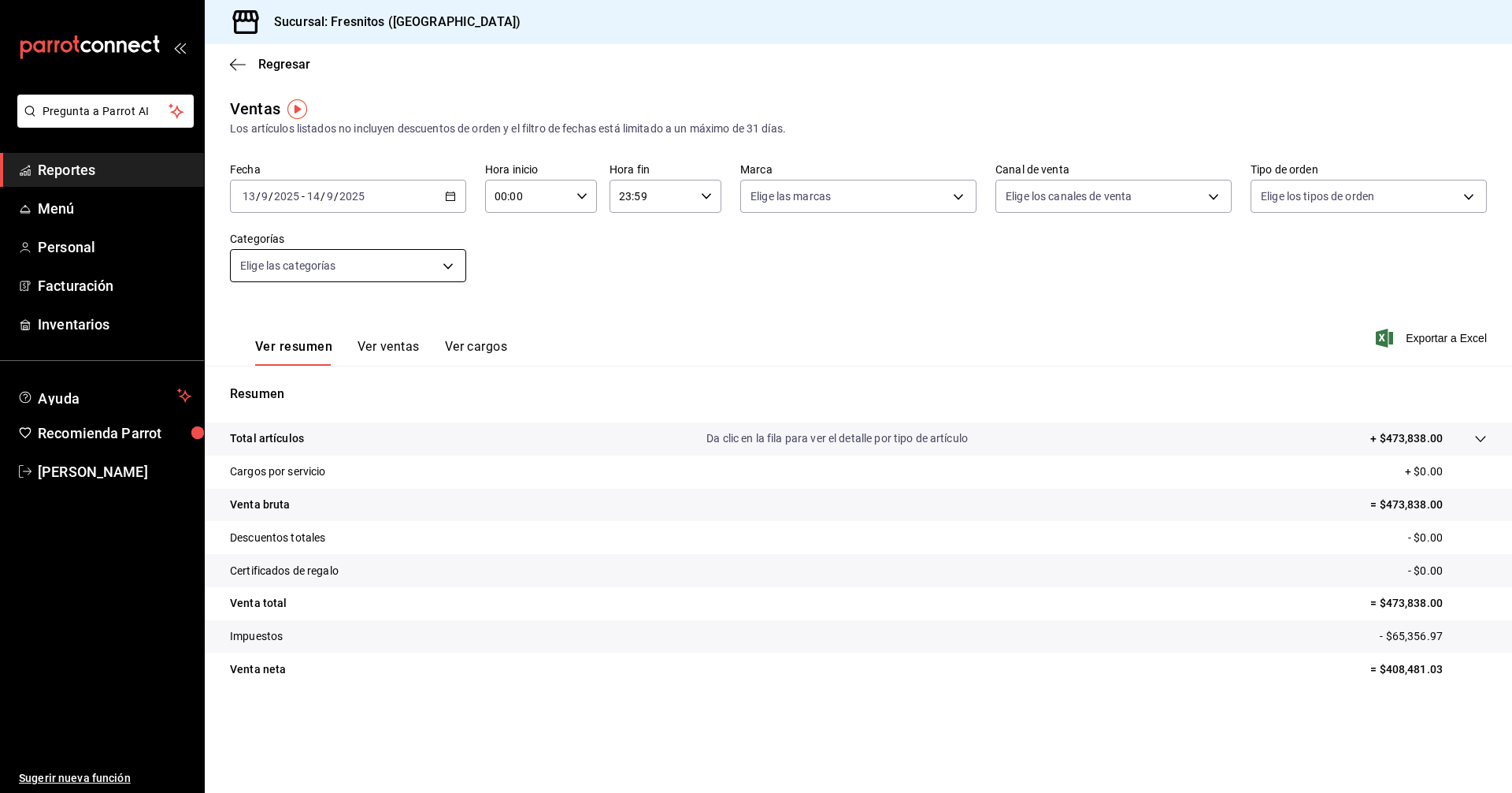
click at [395, 270] on body "Pregunta a Parrot AI Reportes Menú Personal Facturación Inventarios Ayuda Recom…" at bounding box center [756, 396] width 1512 height 793
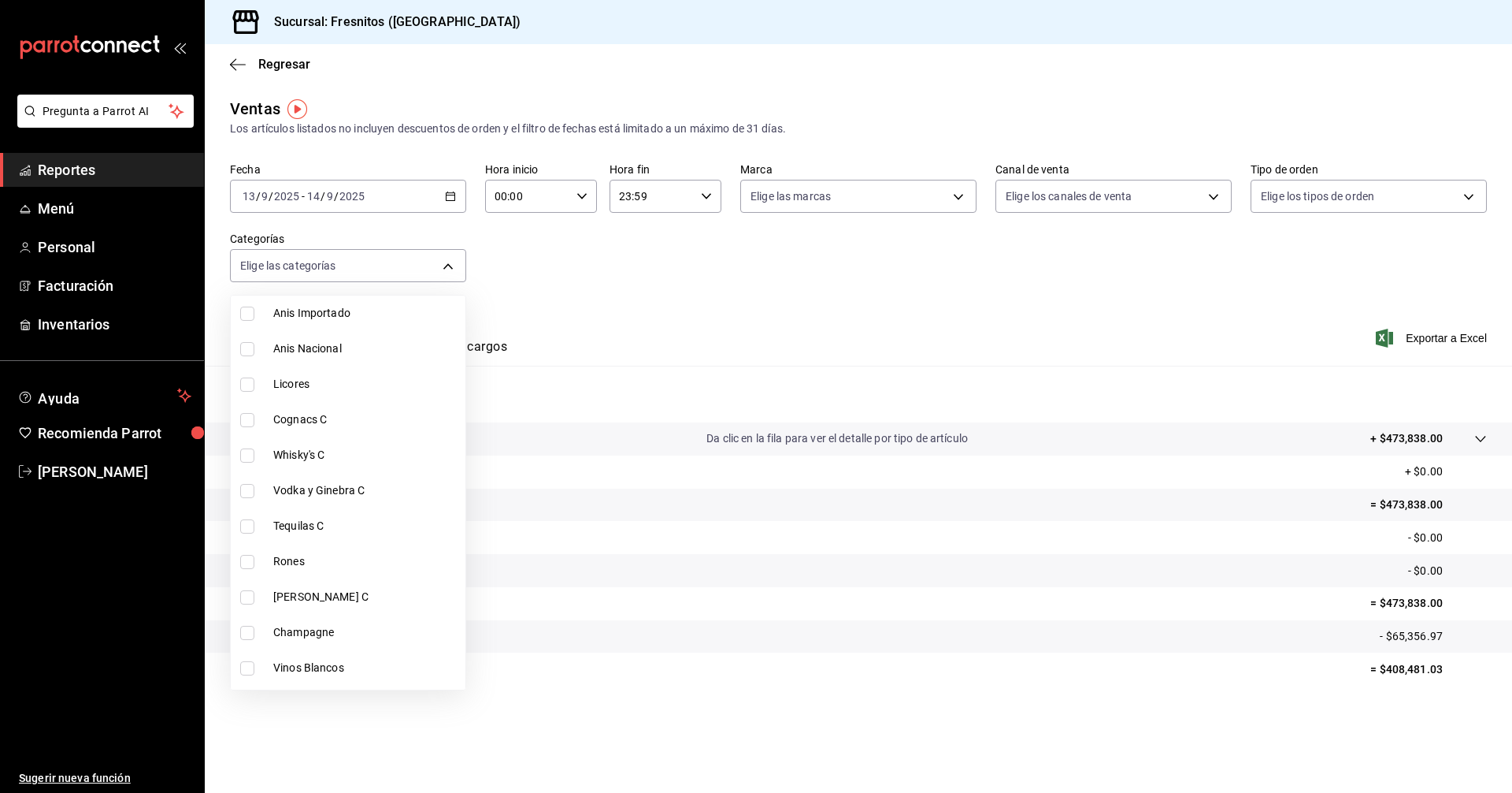
scroll to position [630, 0]
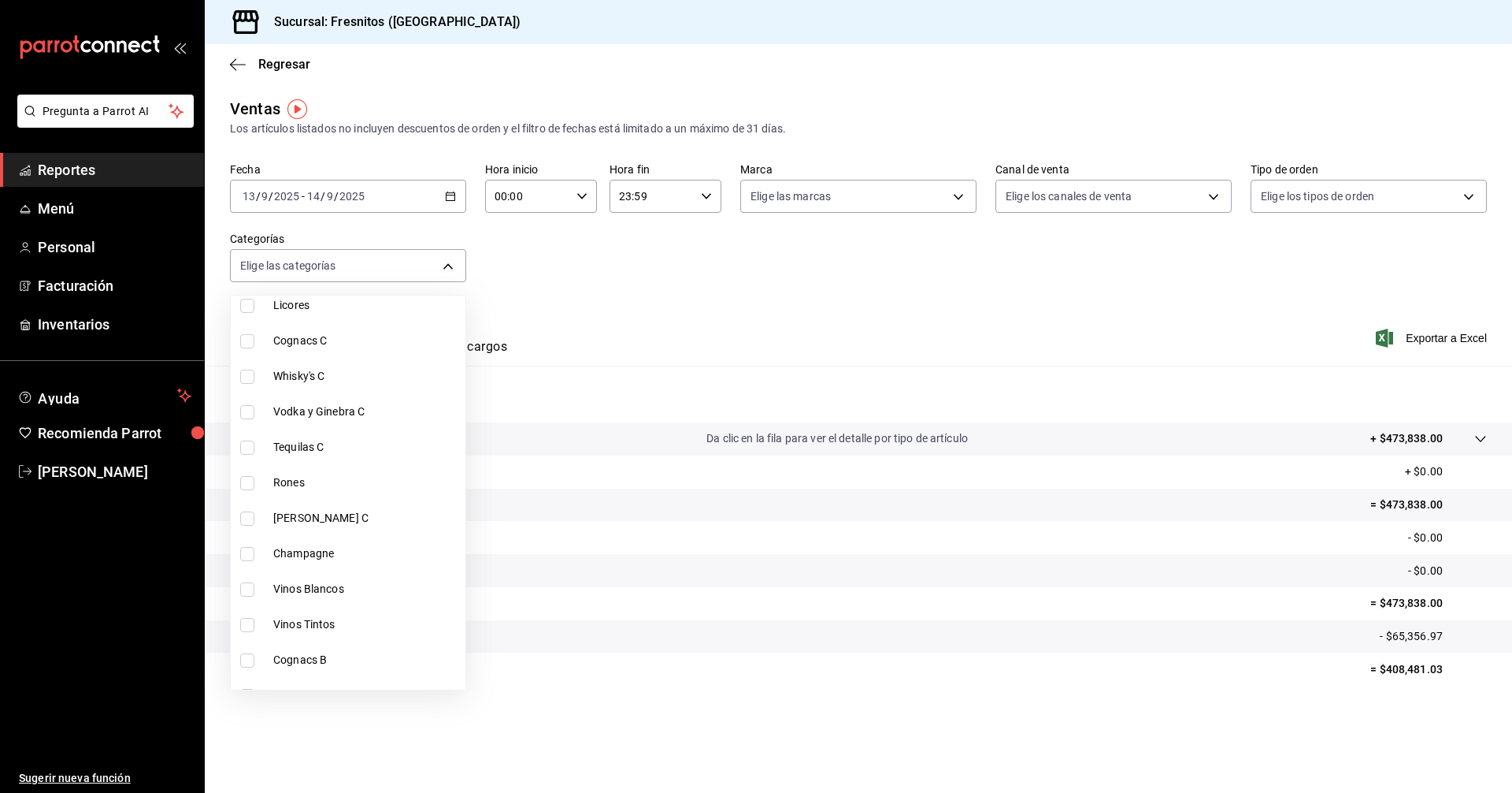
click at [250, 484] on input "checkbox" at bounding box center [248, 483] width 15 height 15
checkbox input "true"
type input "58e70c13-f557-42b6-80e8-2f4b6a4520a8"
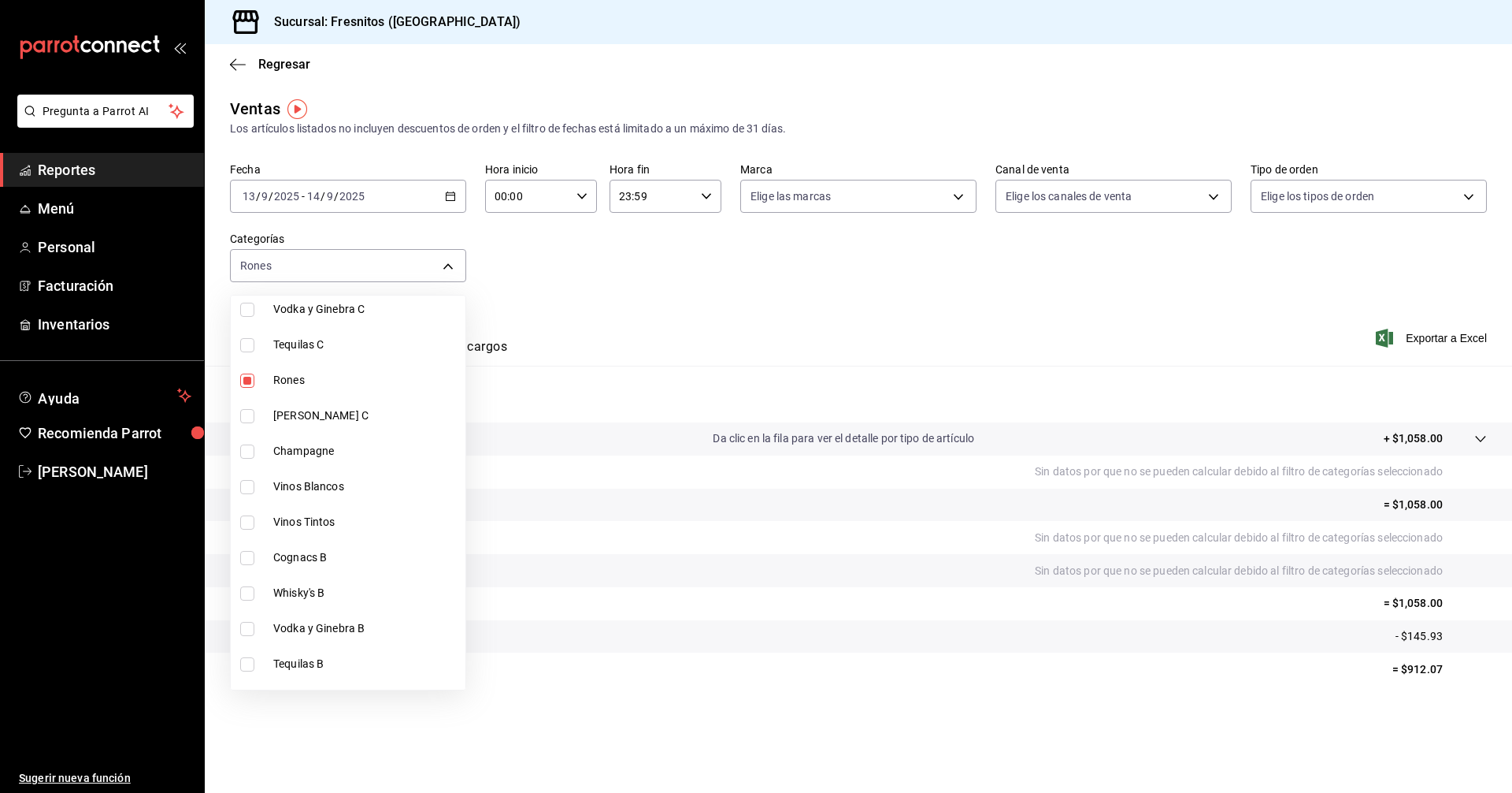
scroll to position [709, 0]
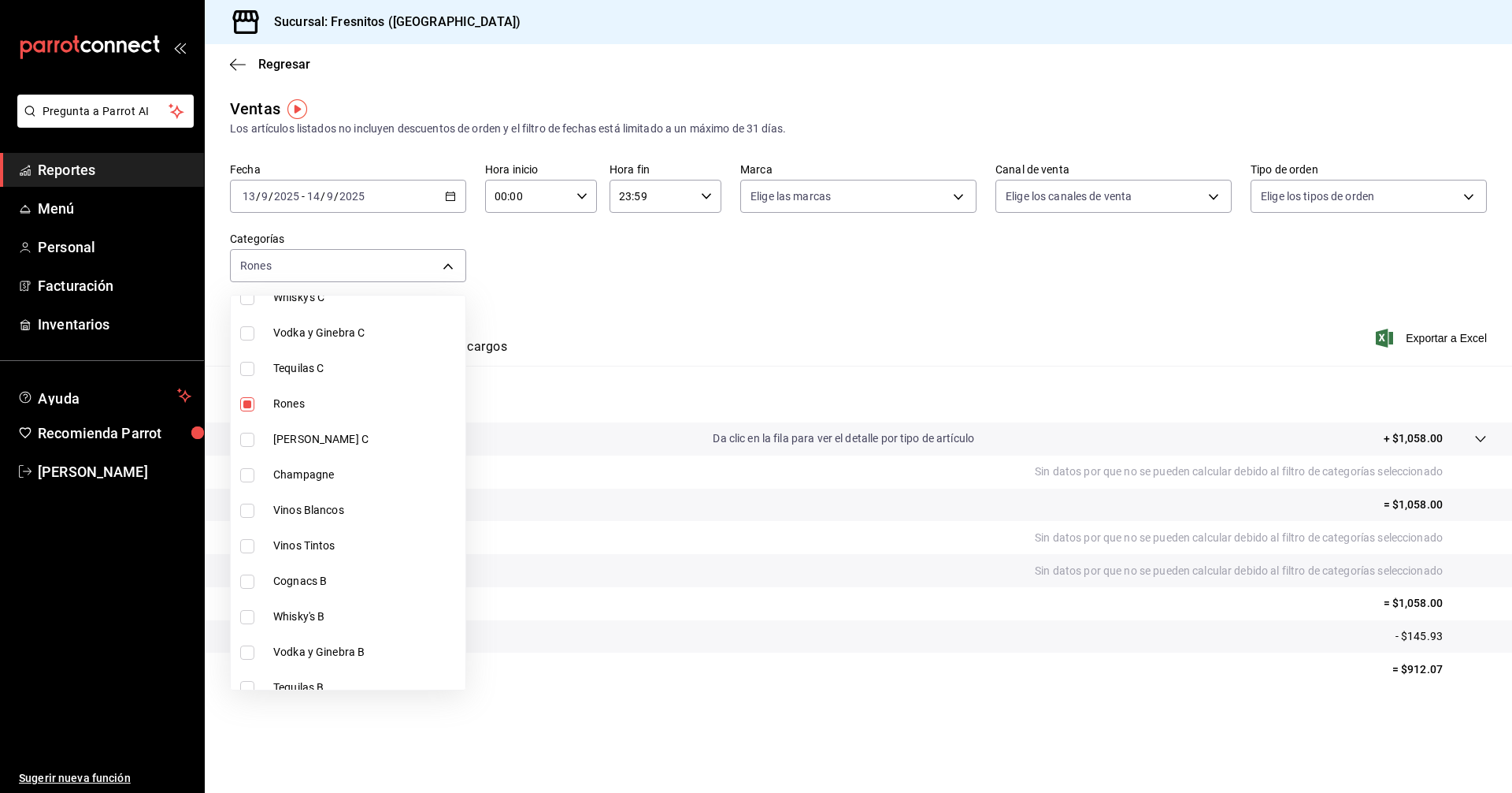
click at [247, 436] on input "checkbox" at bounding box center [248, 440] width 15 height 15
checkbox input "true"
type input "58e70c13-f557-42b6-80e8-2f4b6a4520a8,193806c1-a25d-4dae-86fe-48fffc337471"
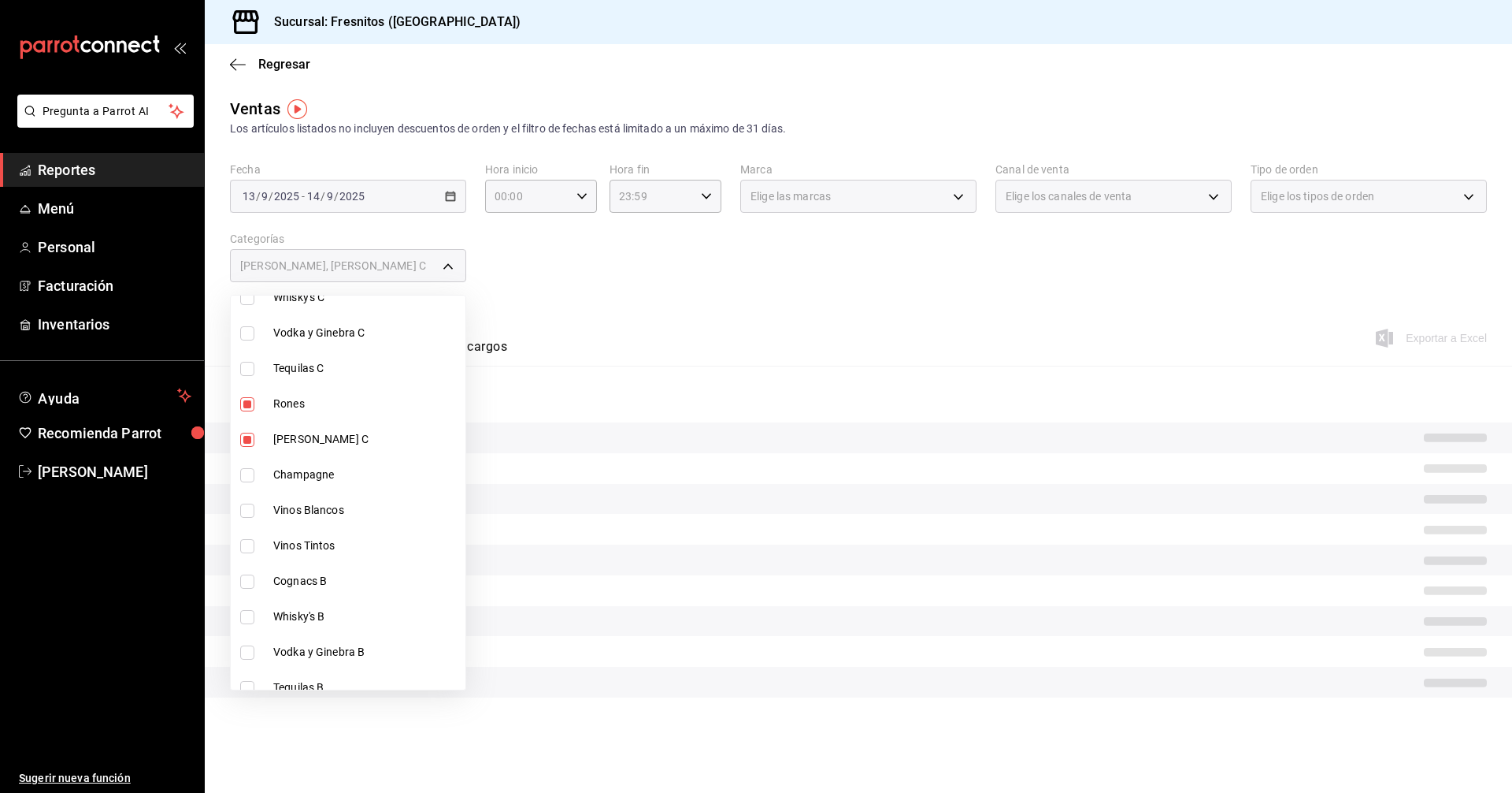
click at [696, 321] on div at bounding box center [756, 396] width 1512 height 793
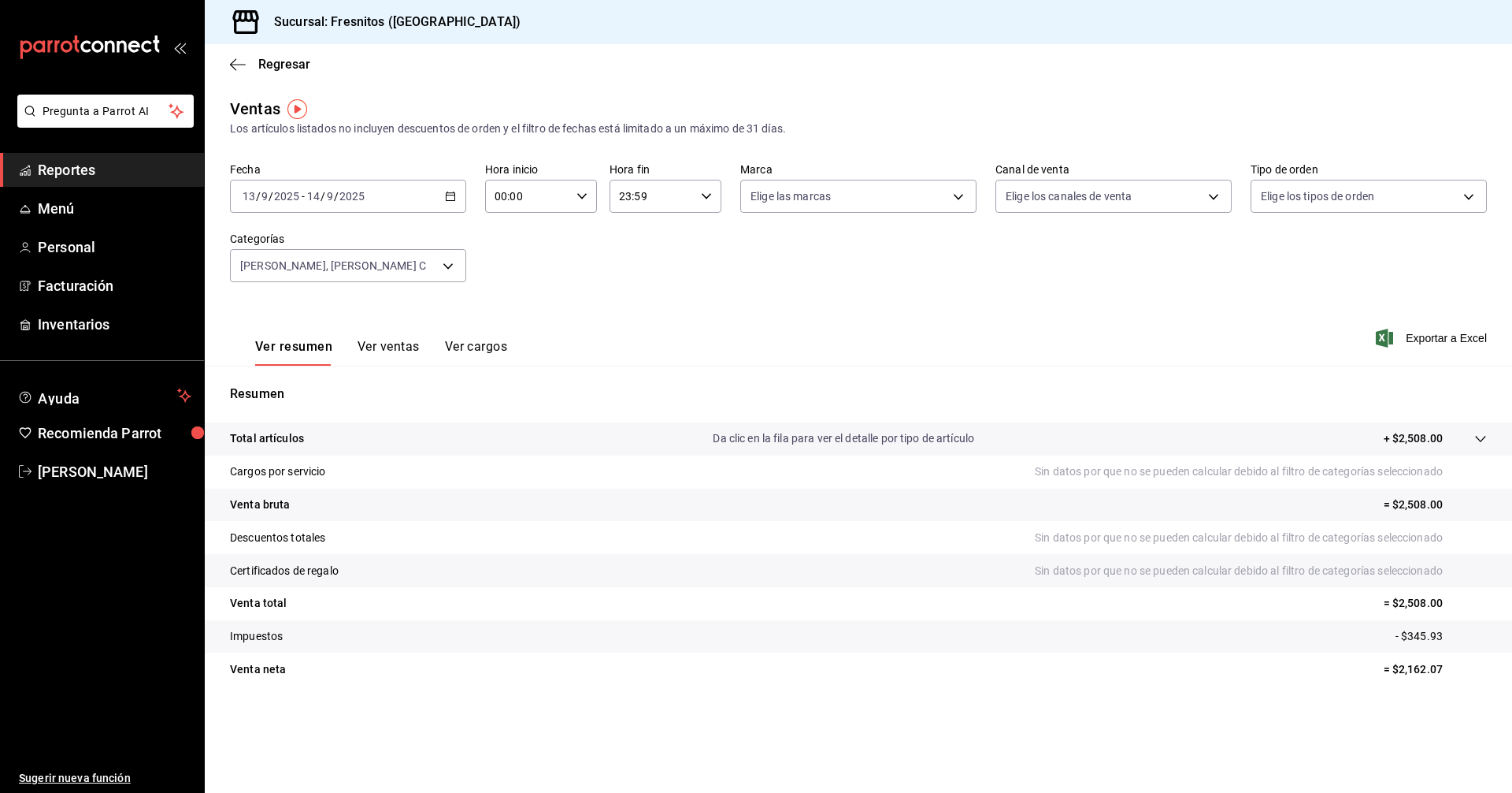
click at [386, 349] on button "Ver ventas" at bounding box center [389, 351] width 62 height 27
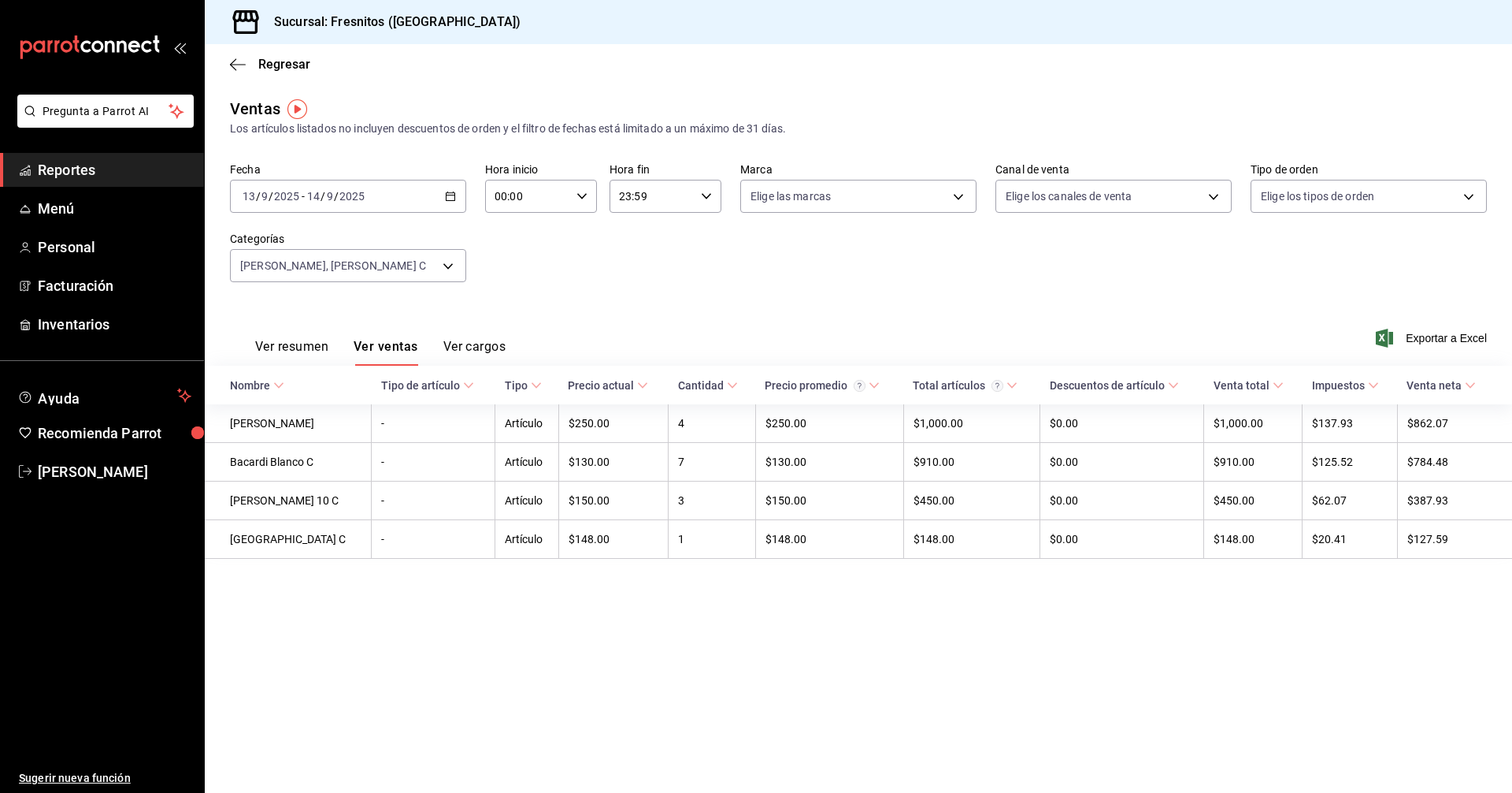
click at [711, 288] on div "Fecha [DATE] [DATE] - [DATE] [DATE] Hora inicio 00:00 Hora inicio Hora fin 23:5…" at bounding box center [858, 231] width 1257 height 139
click at [452, 196] on \(Stroke\) "button" at bounding box center [450, 195] width 8 height 1
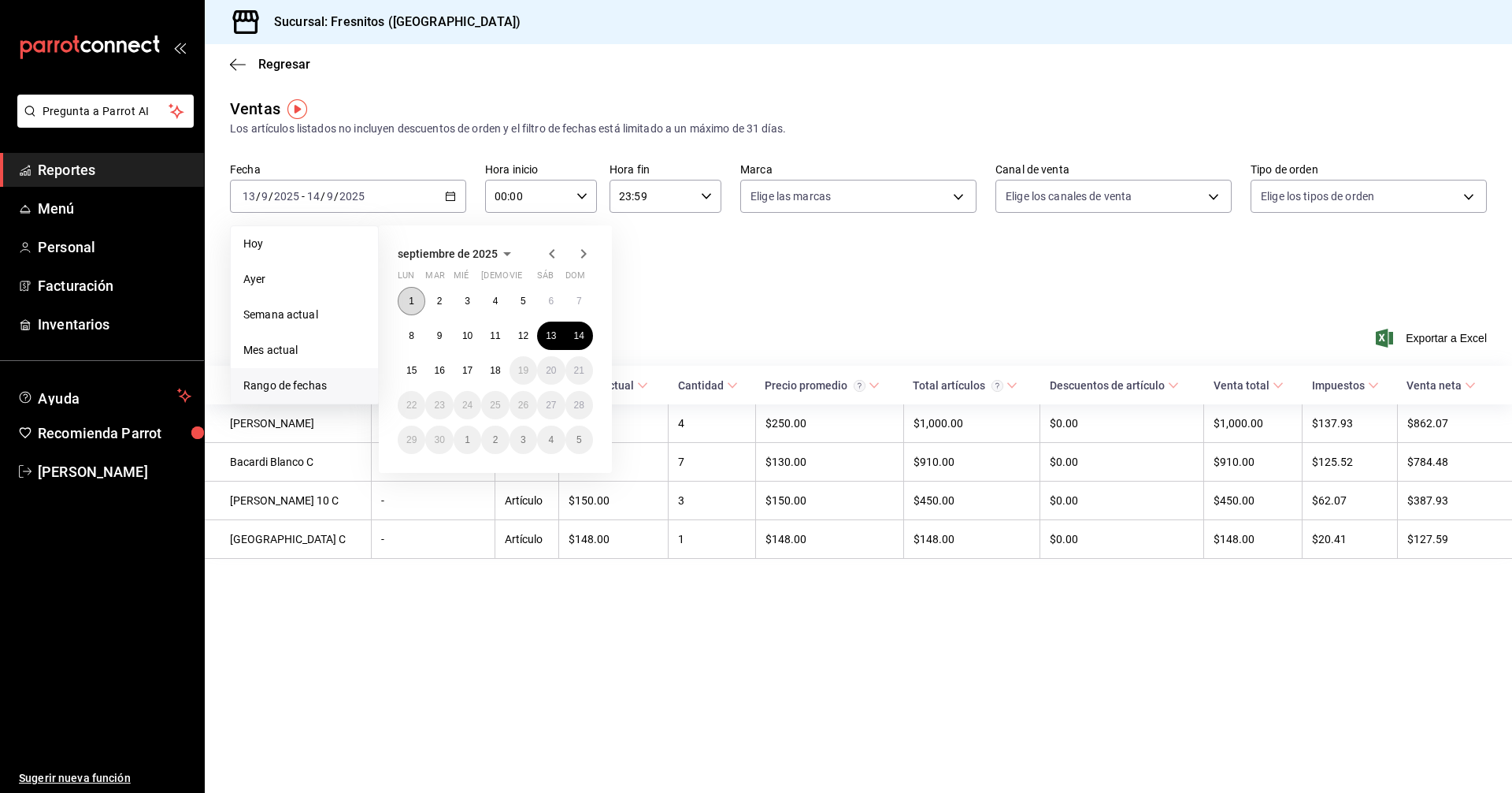
click at [408, 299] on button "1" at bounding box center [411, 301] width 27 height 28
click at [574, 337] on abbr "14" at bounding box center [579, 336] width 10 height 11
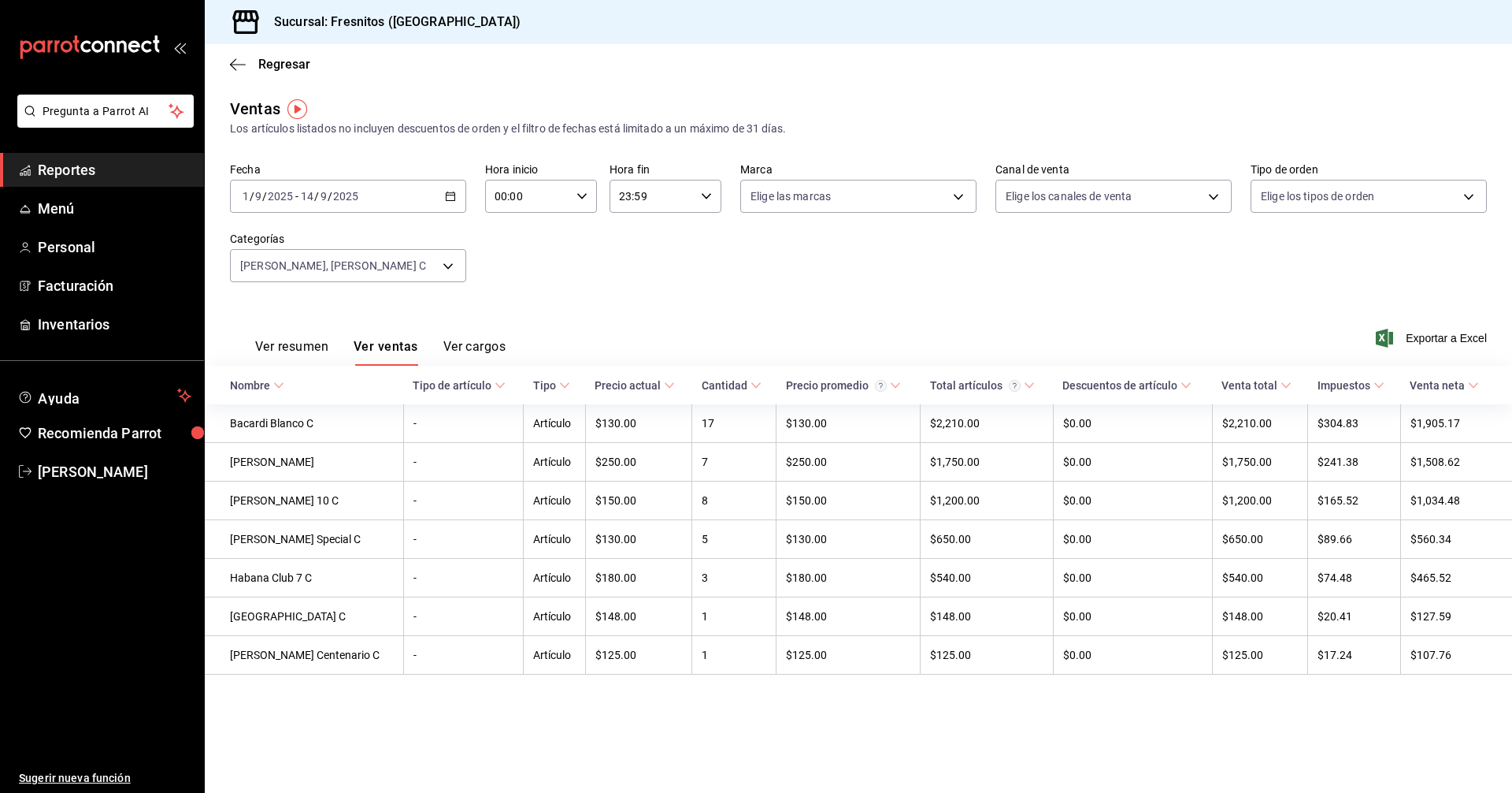
click at [890, 295] on div "Fecha [DATE] [DATE] - [DATE] [DATE] Hora inicio 00:00 Hora inicio Hora fin 23:5…" at bounding box center [858, 231] width 1257 height 139
click at [846, 276] on div "Fecha [DATE] [DATE] - [DATE] [DATE] Hora inicio 00:00 Hora inicio Hora fin 23:5…" at bounding box center [858, 231] width 1257 height 139
drag, startPoint x: 847, startPoint y: 275, endPoint x: 842, endPoint y: 262, distance: 13.9
click at [843, 268] on div "Fecha [DATE] [DATE] - [DATE] [DATE] Hora inicio 00:00 Hora inicio Hora fin 23:5…" at bounding box center [858, 231] width 1257 height 139
drag, startPoint x: 1237, startPoint y: 26, endPoint x: 1241, endPoint y: 33, distance: 8.1
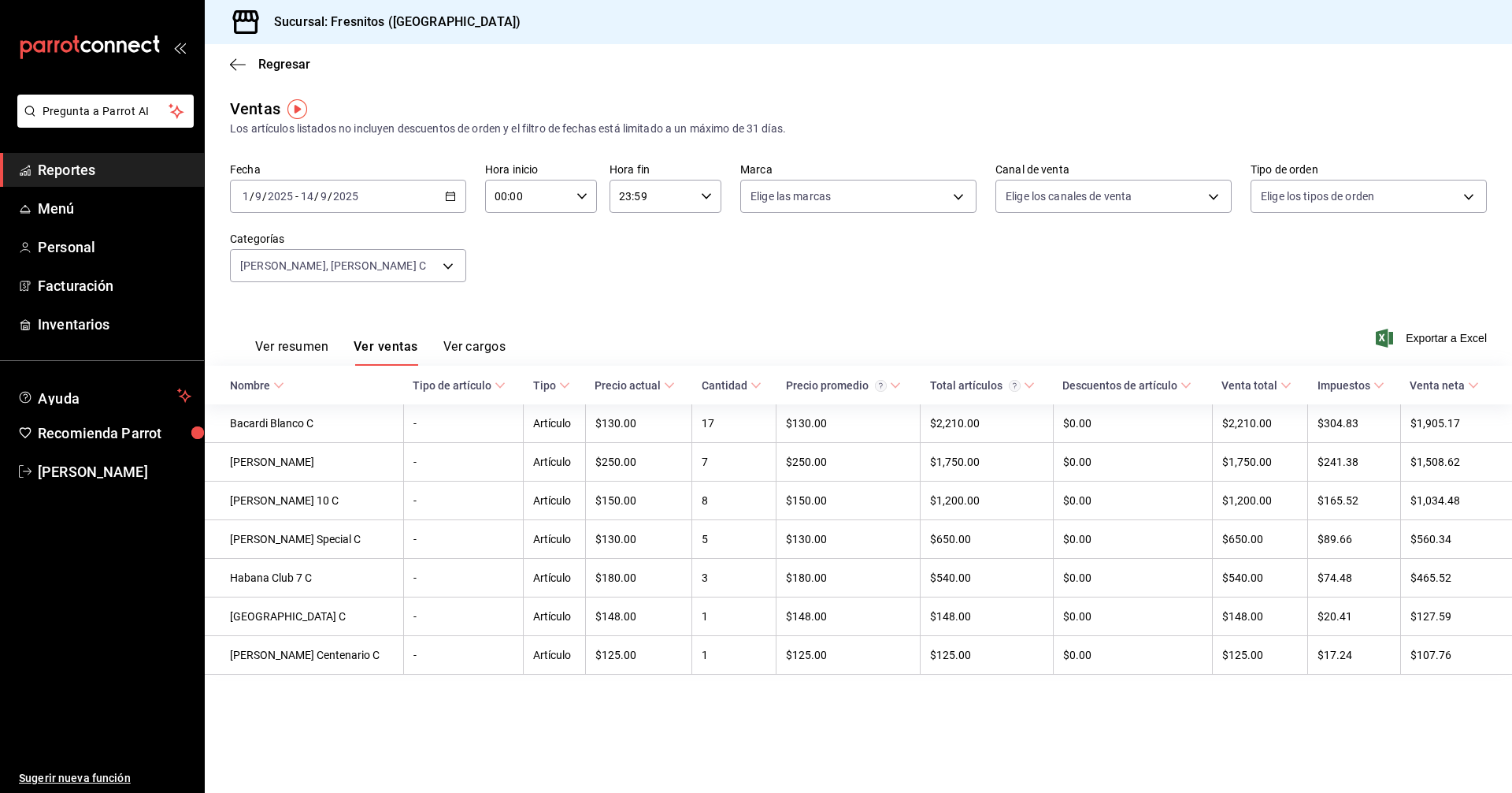
click at [1241, 33] on div "Sucursal: Fresnitos ([GEOGRAPHIC_DATA])" at bounding box center [858, 22] width 1307 height 44
click at [1241, 37] on div "Sucursal: Fresnitos ([GEOGRAPHIC_DATA])" at bounding box center [858, 22] width 1307 height 44
click at [454, 264] on body "Pregunta a Parrot AI Reportes Menú Personal Facturación Inventarios Ayuda Recom…" at bounding box center [756, 396] width 1512 height 793
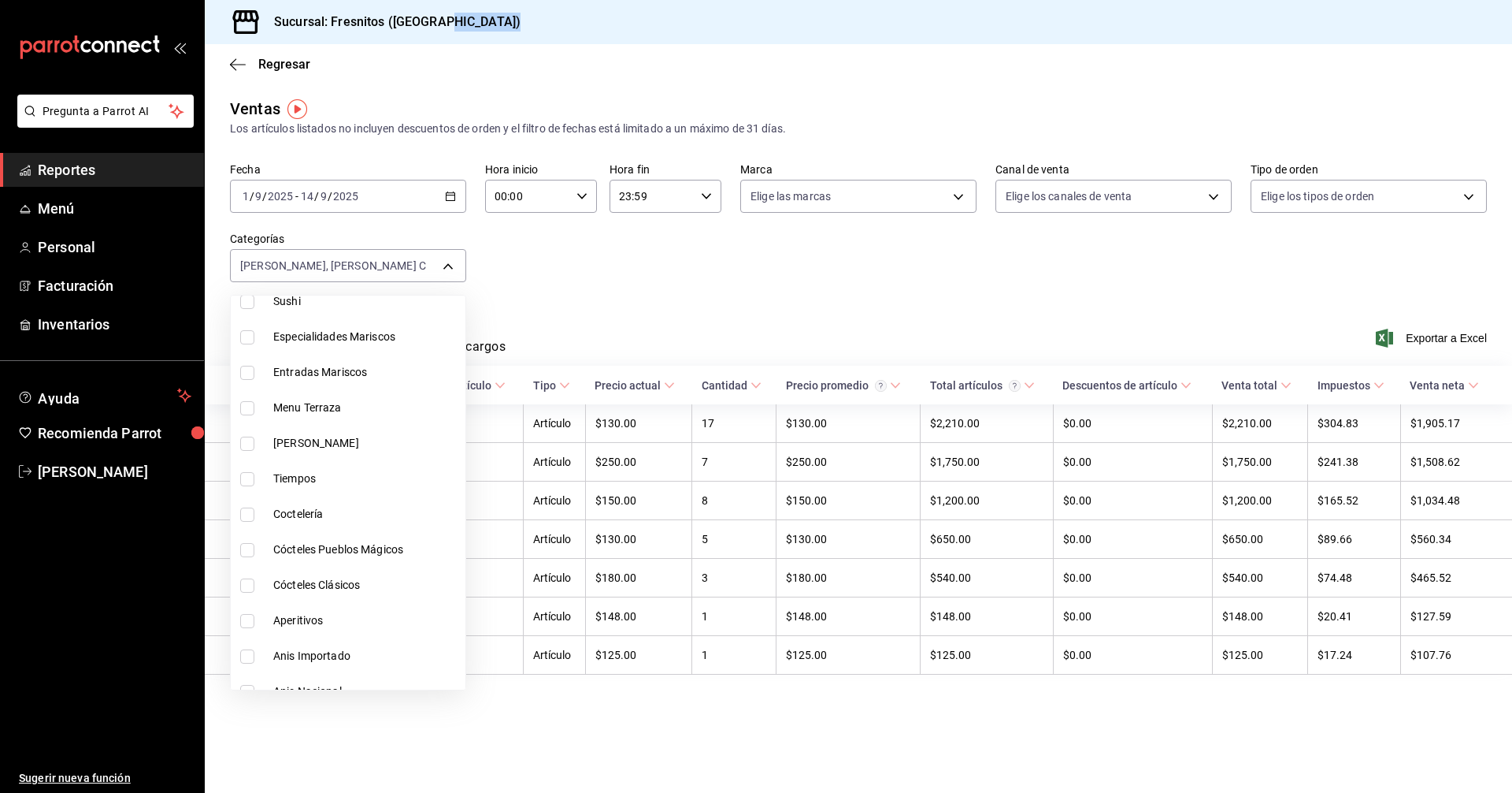
scroll to position [236, 0]
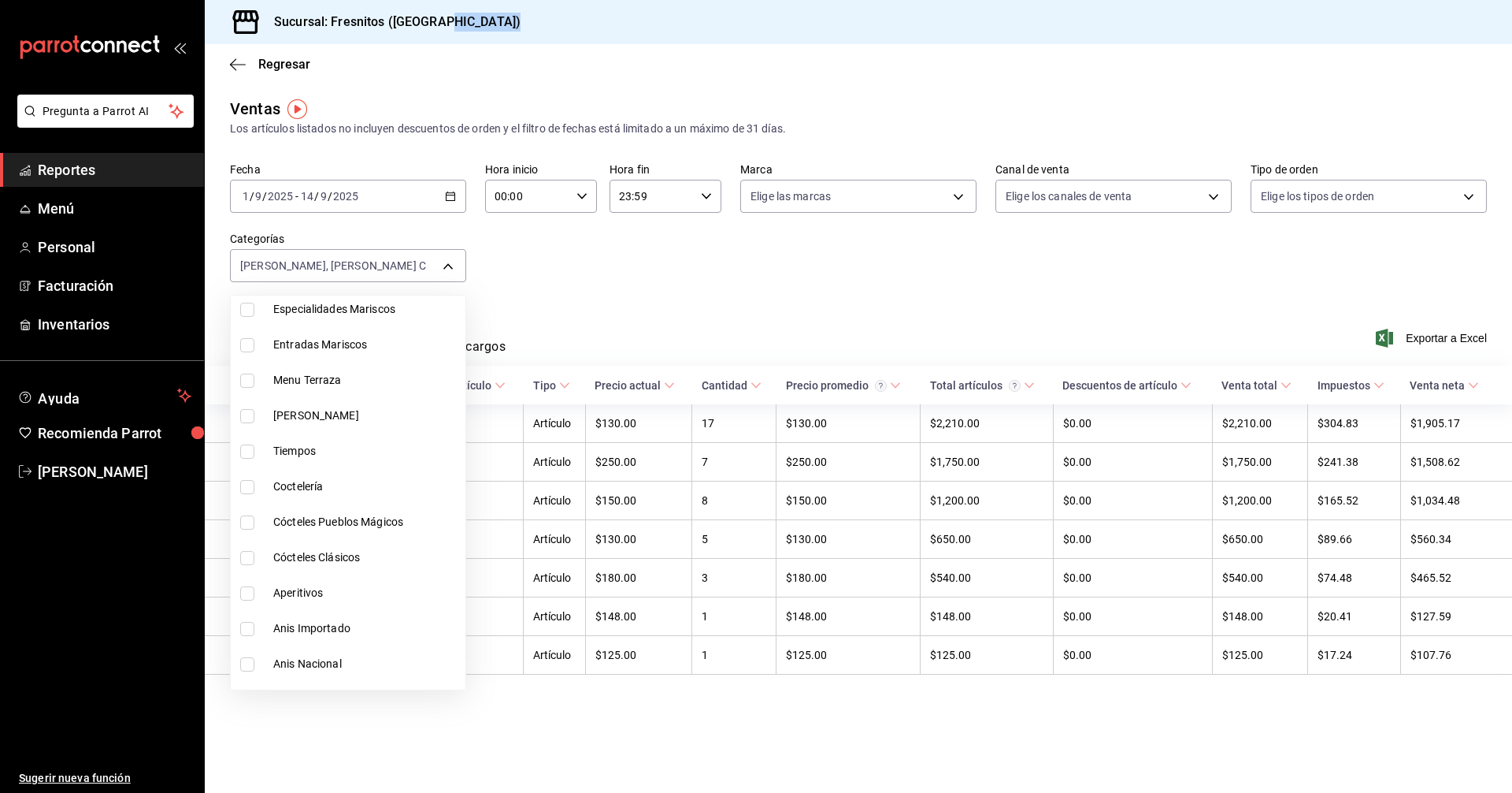
click at [247, 487] on input "checkbox" at bounding box center [248, 488] width 15 height 15
checkbox input "true"
type input "58e70c13-f557-42b6-80e8-2f4b6a4520a8,193806c1-a25d-4dae-86fe-48fffc337471,40917…"
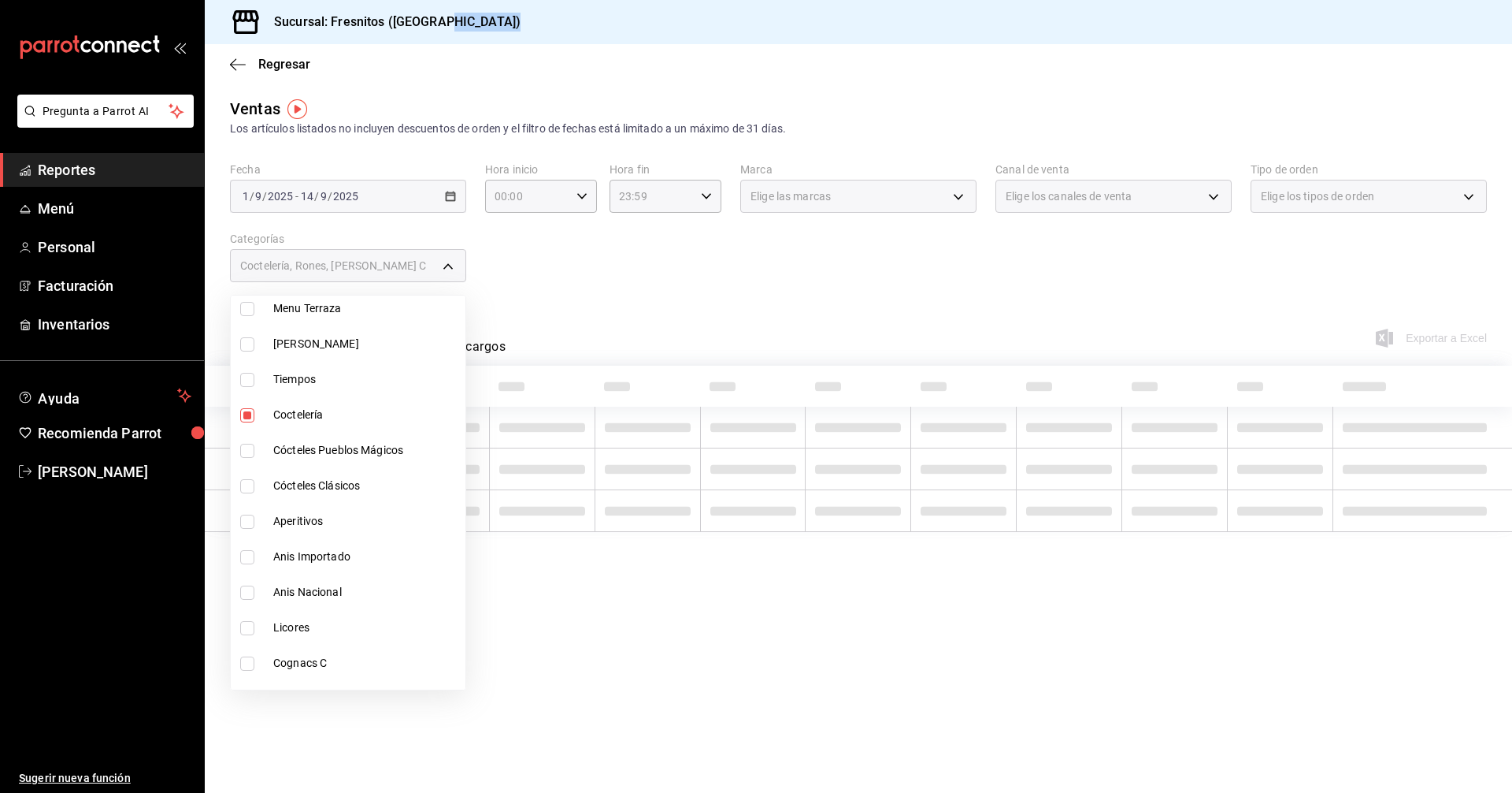
scroll to position [316, 0]
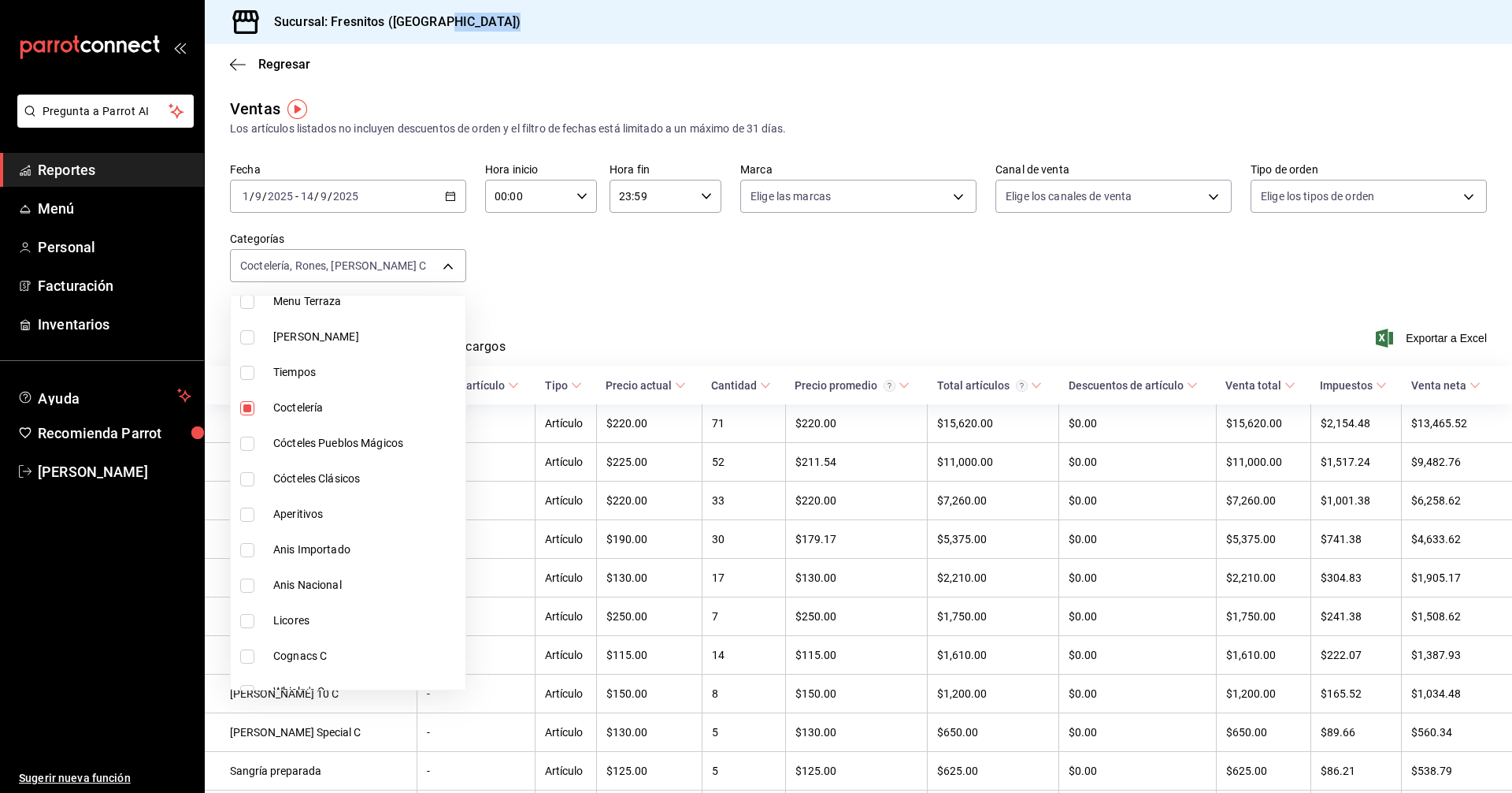
click at [246, 474] on input "checkbox" at bounding box center [248, 479] width 15 height 15
checkbox input "true"
type input "58e70c13-f557-42b6-80e8-2f4b6a4520a8,193806c1-a25d-4dae-86fe-48fffc337471,40917…"
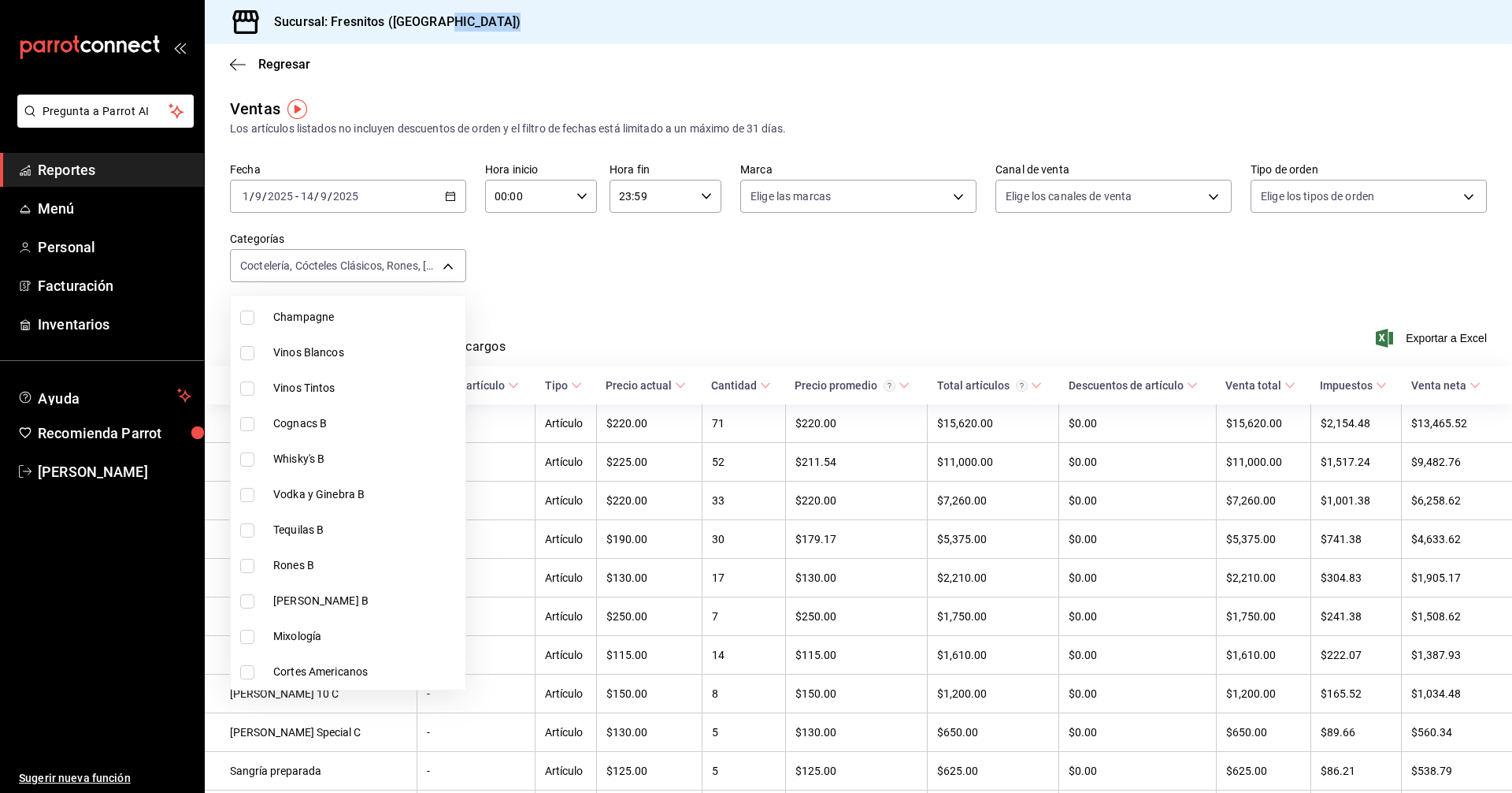
scroll to position [946, 0]
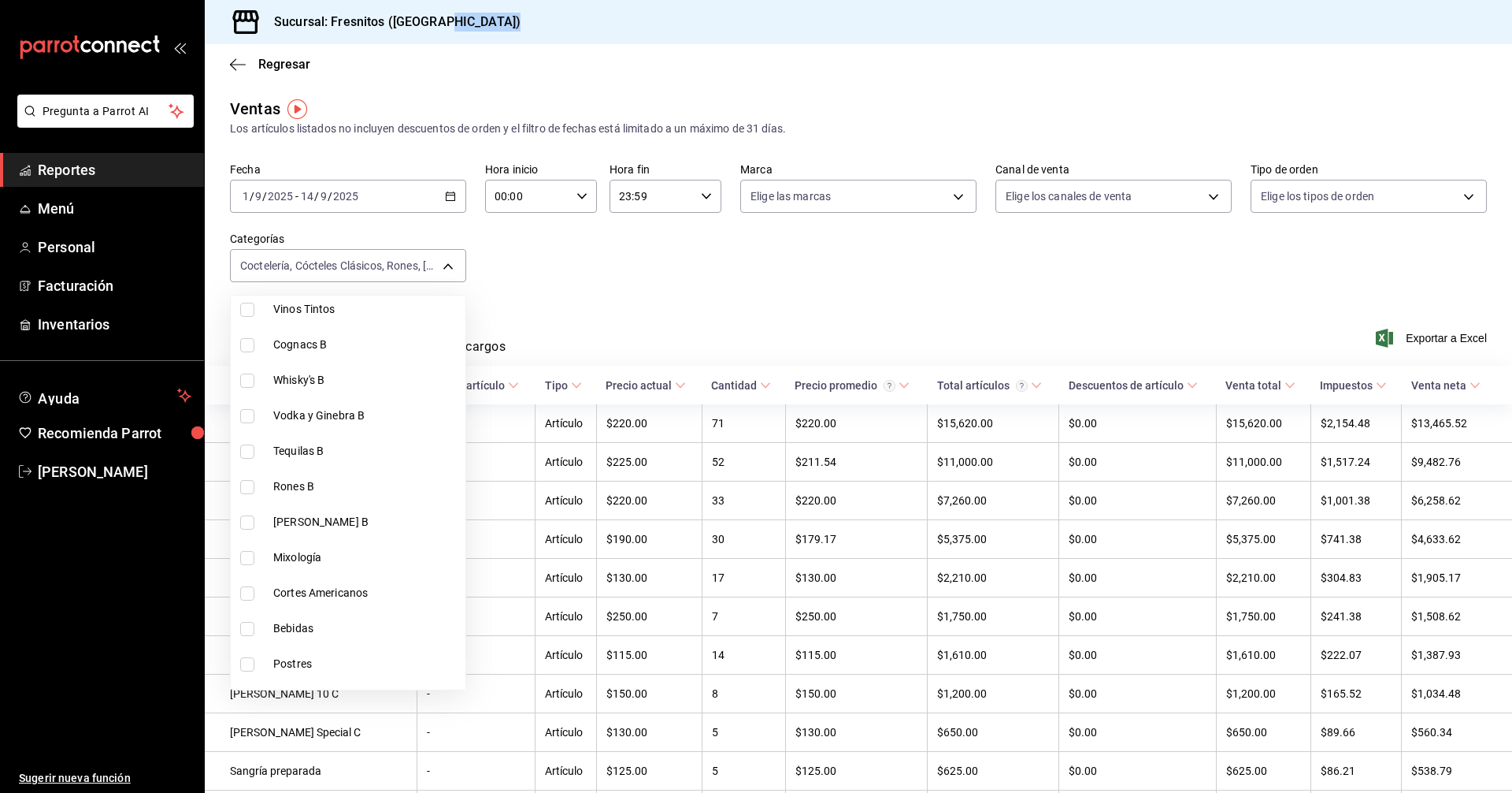
click at [246, 557] on input "checkbox" at bounding box center [248, 558] width 15 height 15
checkbox input "true"
type input "58e70c13-f557-42b6-80e8-2f4b6a4520a8,193806c1-a25d-4dae-86fe-48fffc337471,40917…"
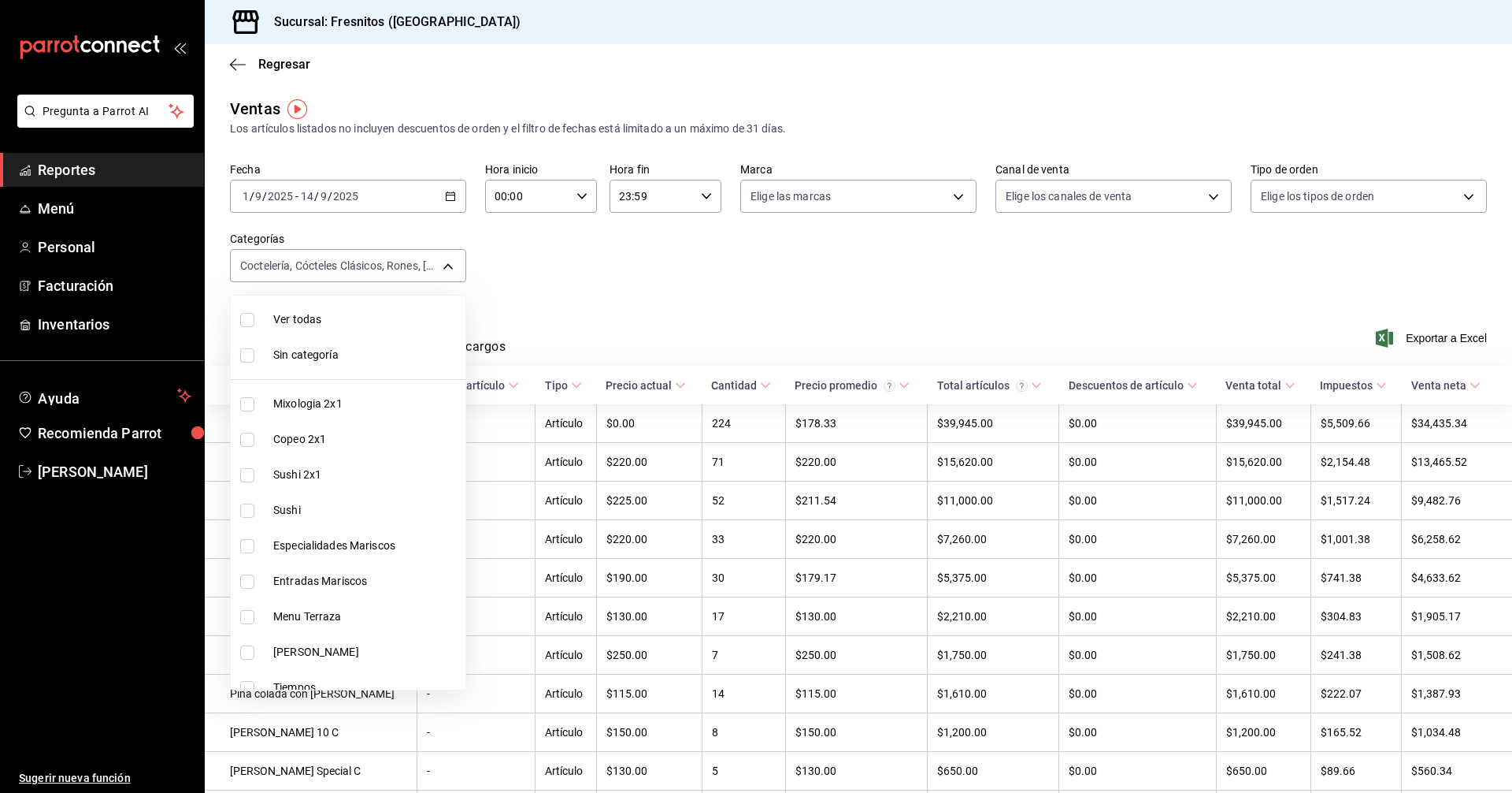
click at [678, 292] on div at bounding box center [756, 396] width 1512 height 793
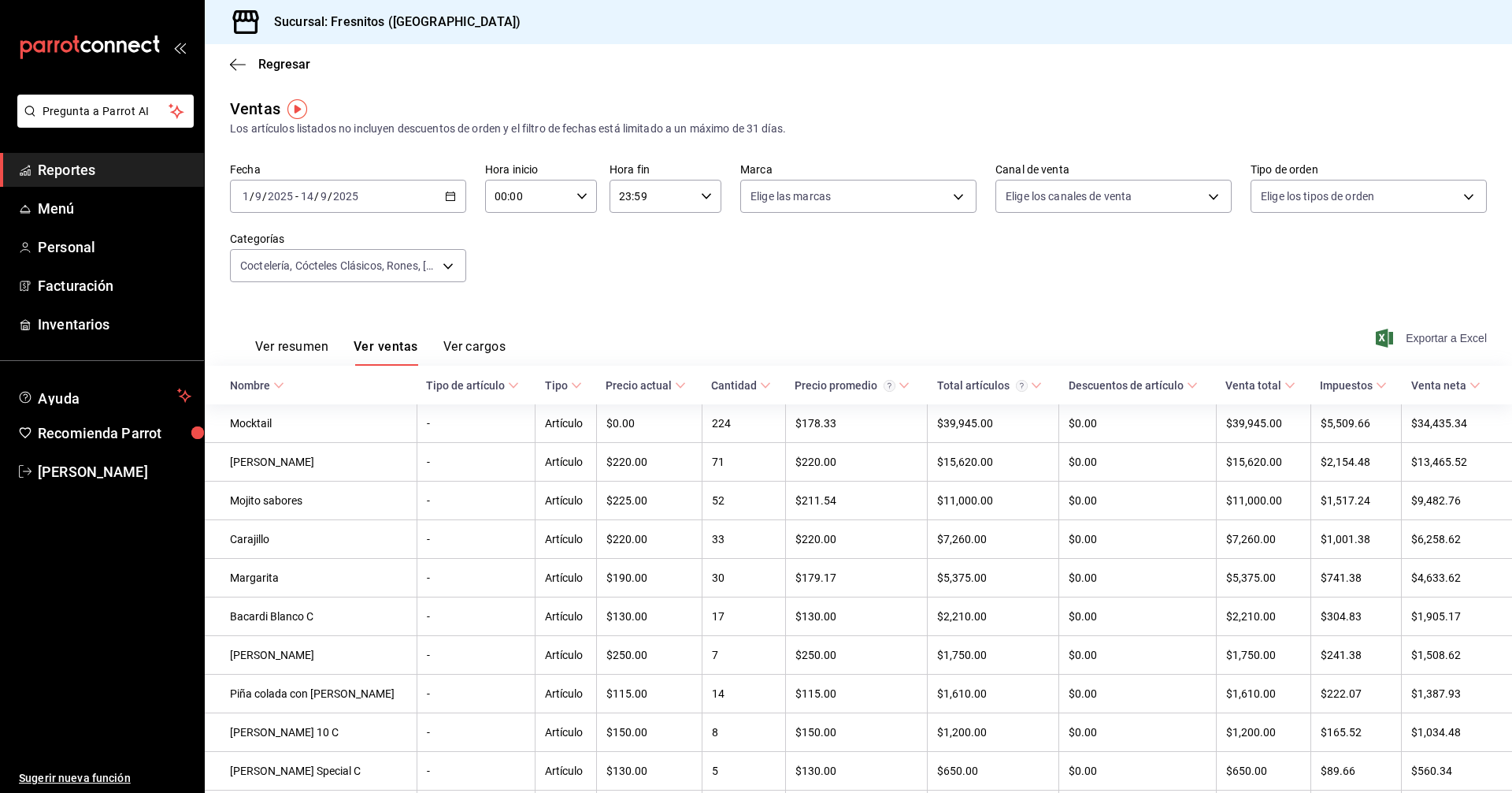
click at [1437, 333] on span "Exportar a Excel" at bounding box center [1432, 338] width 108 height 19
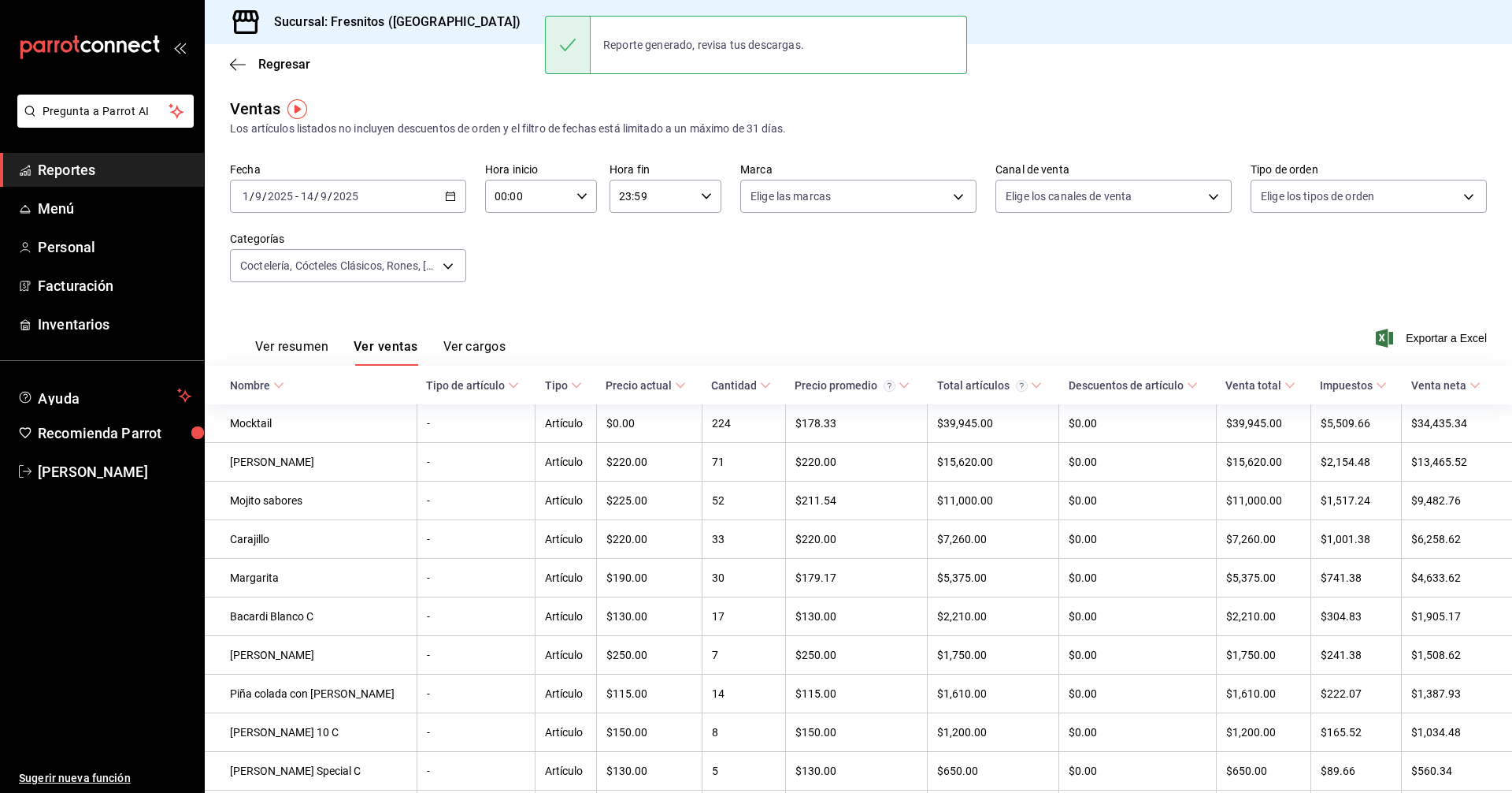
click at [850, 295] on div "Fecha [DATE] [DATE] - [DATE] [DATE] Hora inicio 00:00 Hora inicio Hora fin 23:5…" at bounding box center [858, 231] width 1257 height 139
click at [452, 195] on \(Stroke\) "button" at bounding box center [451, 196] width 9 height 8
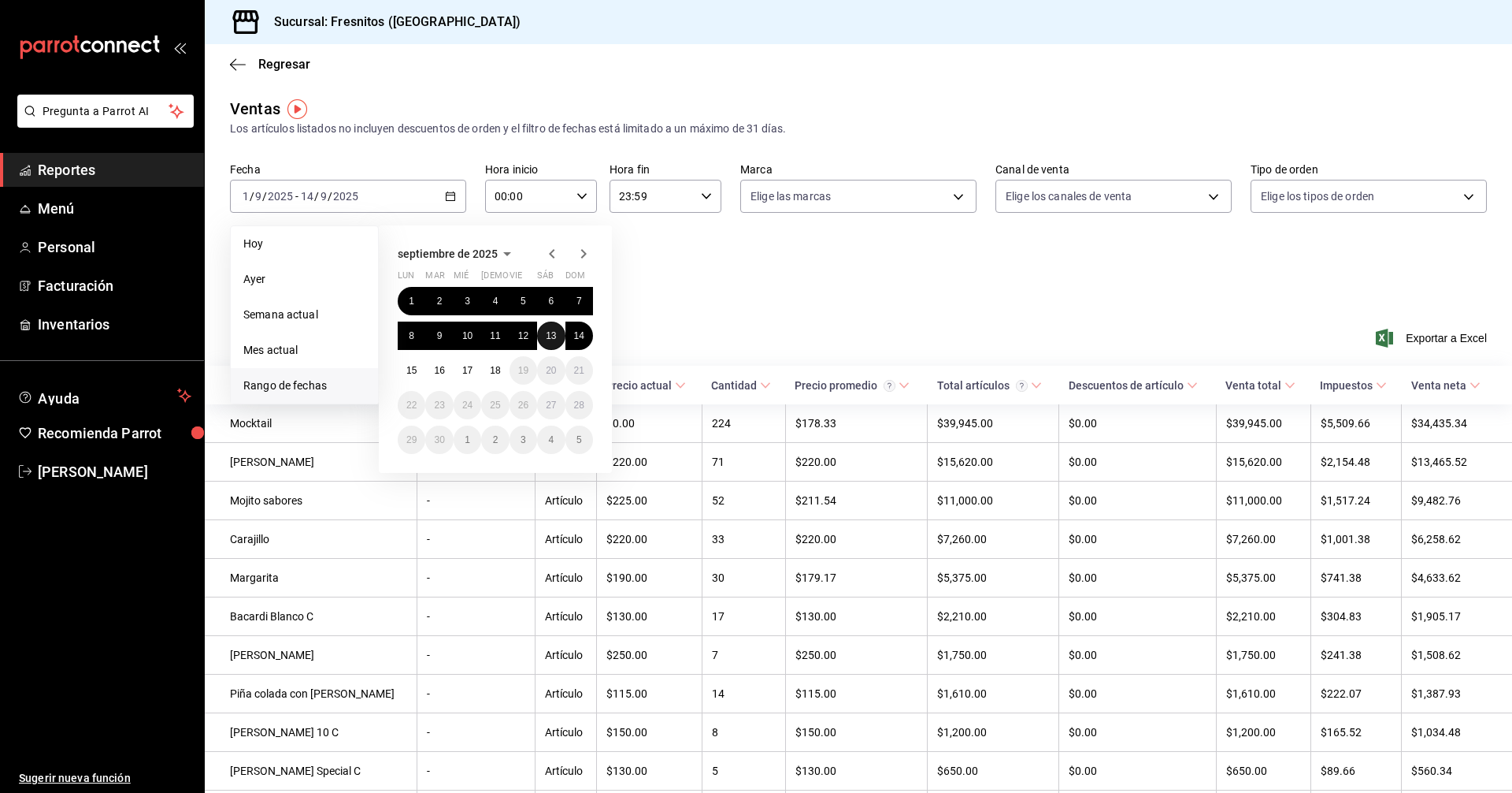
click at [545, 336] on button "13" at bounding box center [551, 335] width 27 height 28
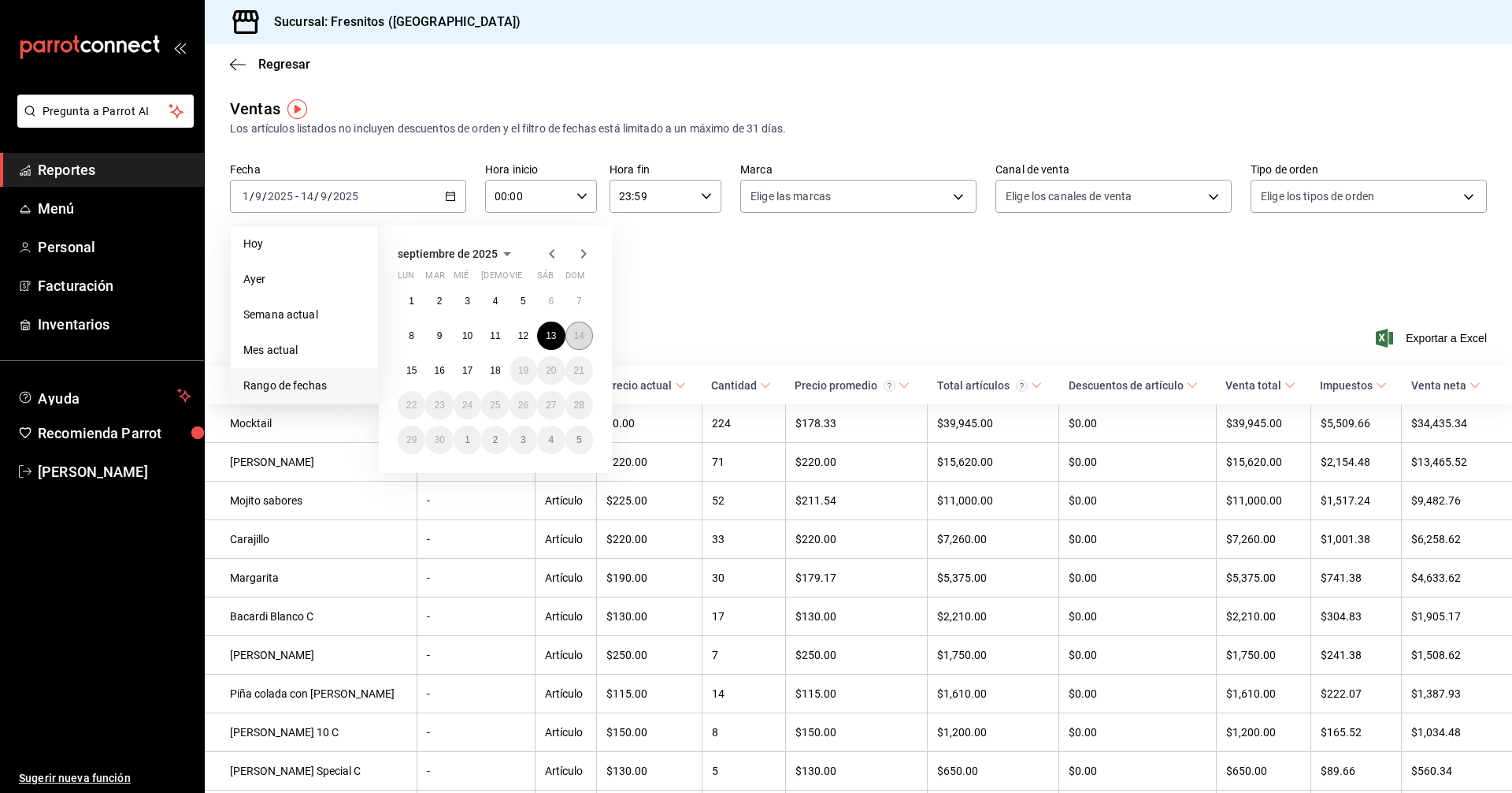
click at [585, 339] on button "14" at bounding box center [580, 335] width 27 height 28
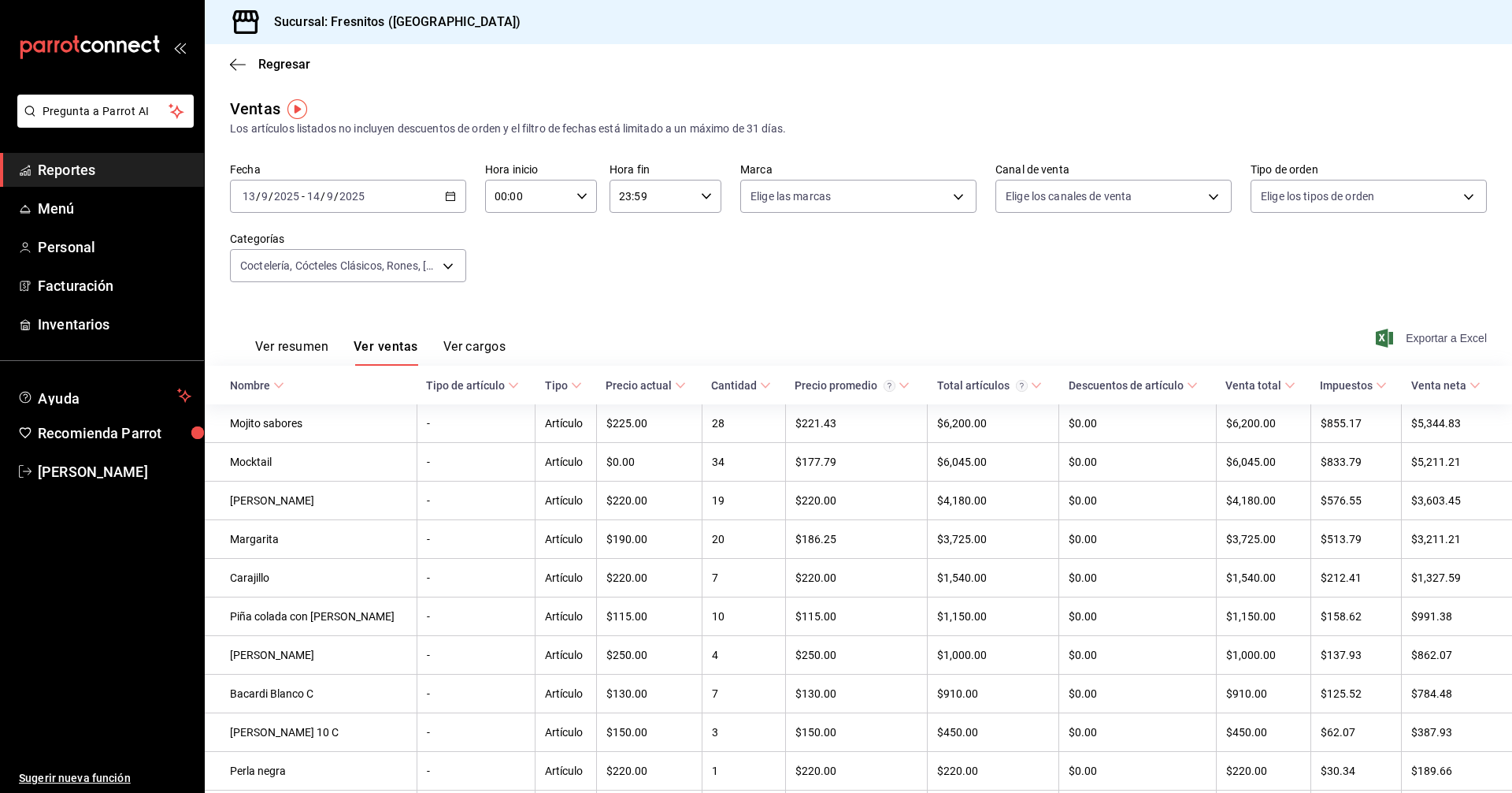
click at [1419, 340] on span "Exportar a Excel" at bounding box center [1432, 338] width 108 height 19
